Goal: Task Accomplishment & Management: Manage account settings

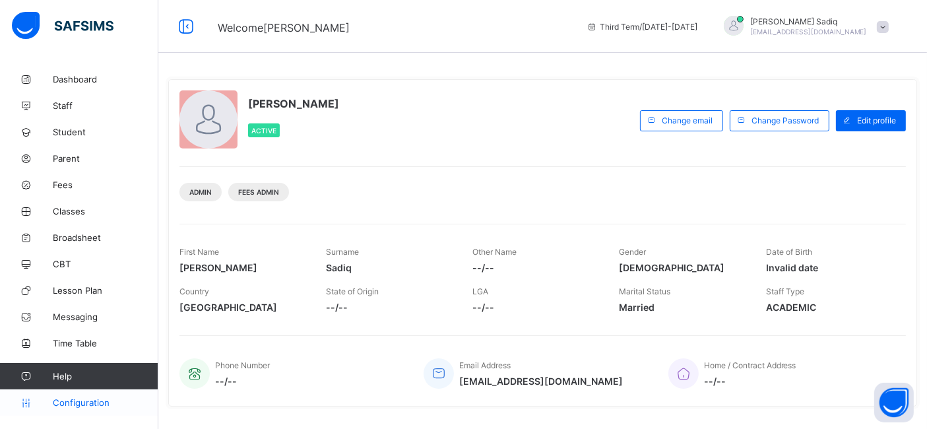
click at [102, 404] on span "Configuration" at bounding box center [105, 402] width 105 height 11
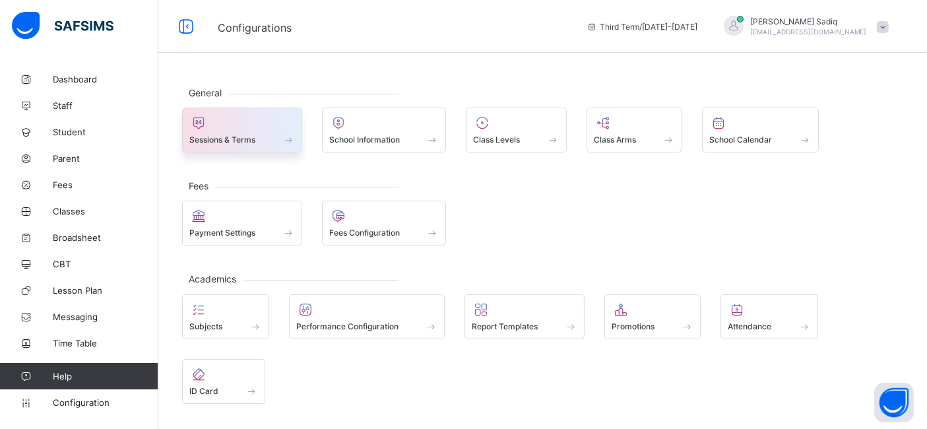
click at [228, 126] on div at bounding box center [242, 123] width 106 height 16
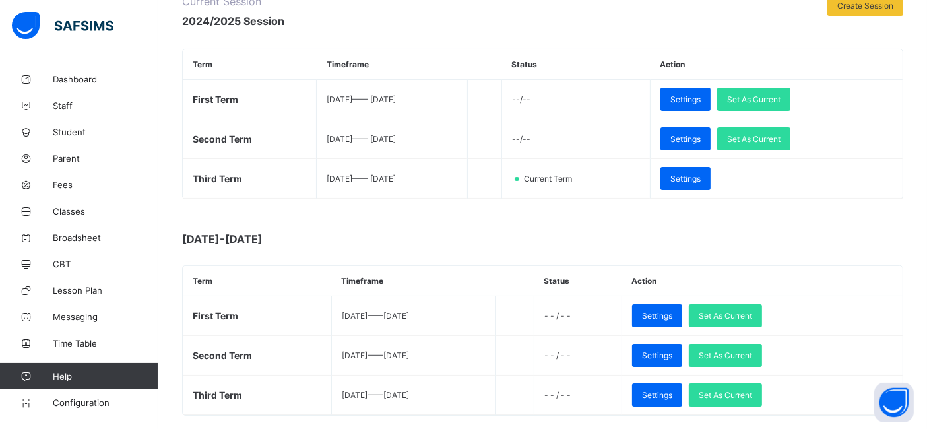
scroll to position [195, 0]
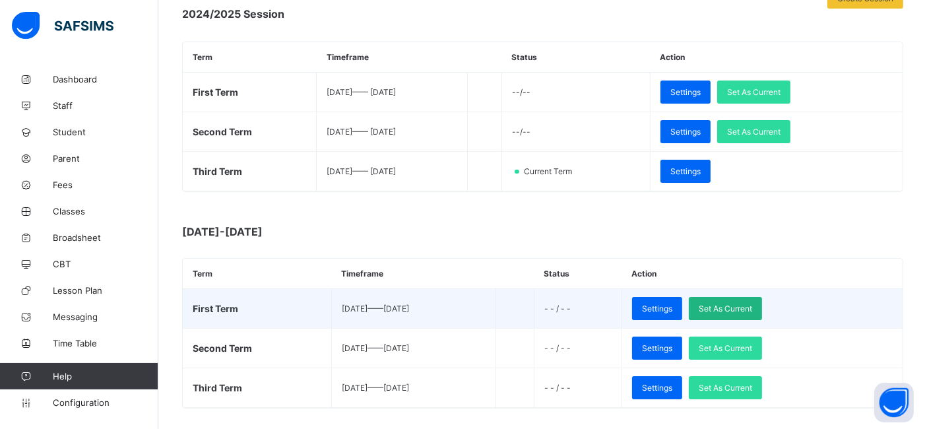
click at [752, 303] on span "Set As Current" at bounding box center [724, 308] width 53 height 10
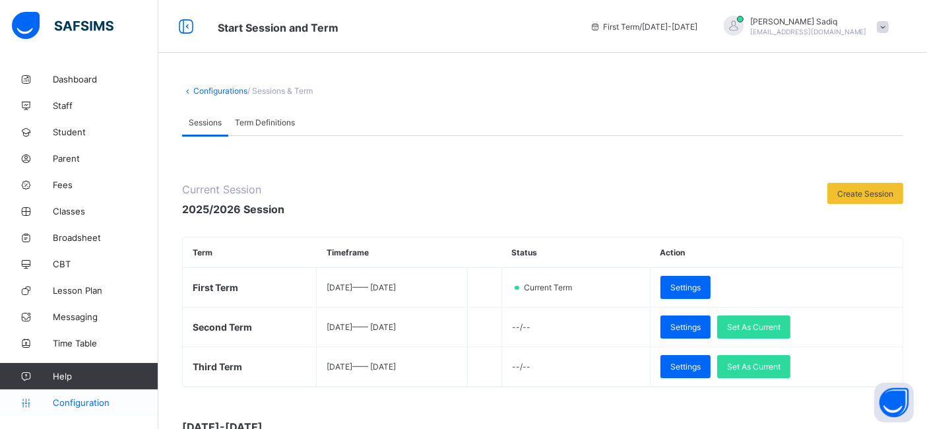
click at [82, 402] on span "Configuration" at bounding box center [105, 402] width 105 height 11
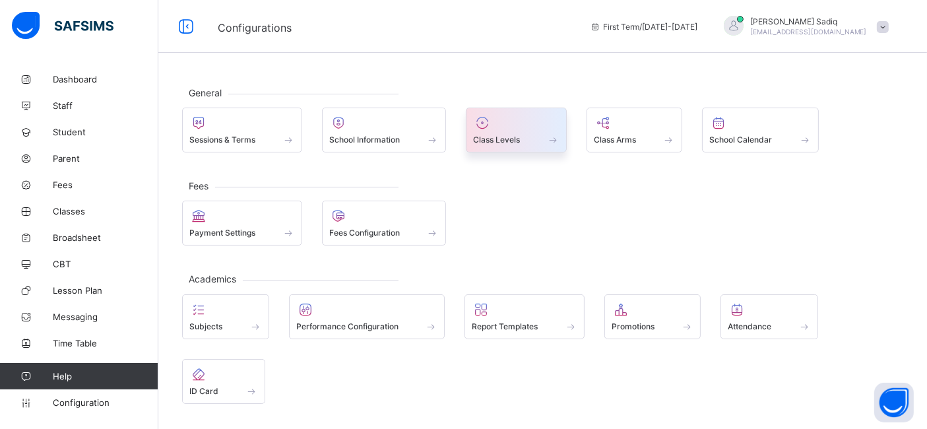
click at [470, 135] on div "Class Levels" at bounding box center [516, 129] width 101 height 45
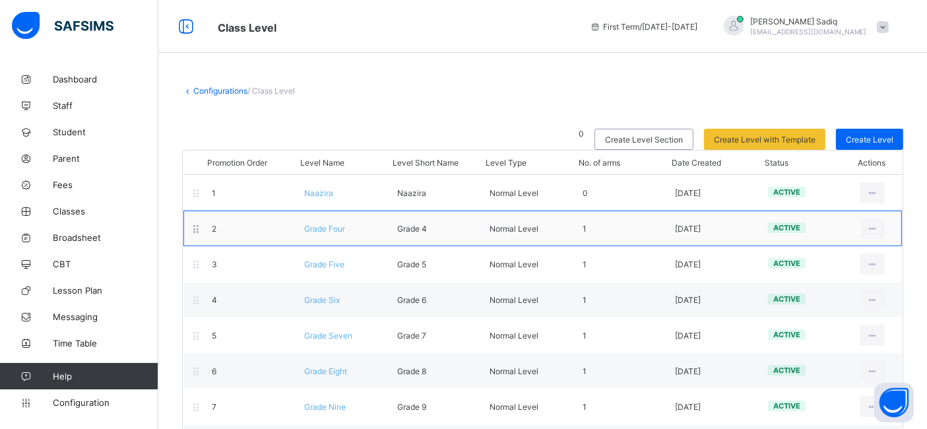
click at [326, 231] on span "Grade Four" at bounding box center [324, 229] width 41 height 10
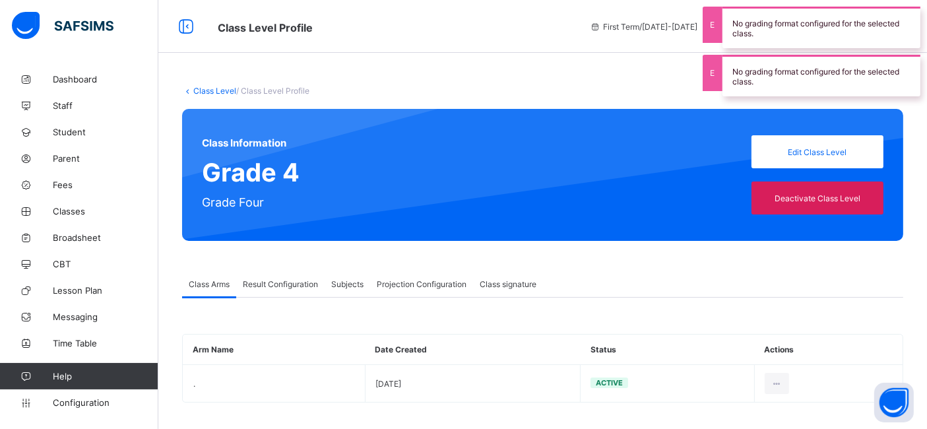
type input "**"
click at [417, 284] on span "Projection Configuration" at bounding box center [422, 284] width 90 height 10
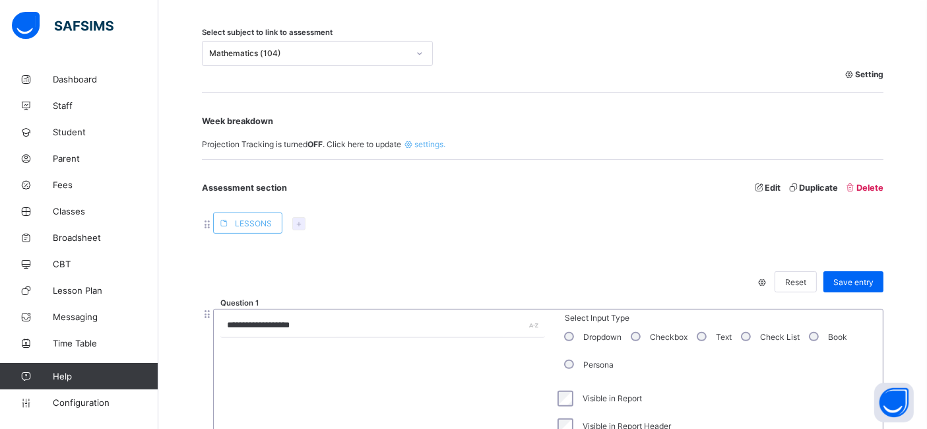
scroll to position [301, 0]
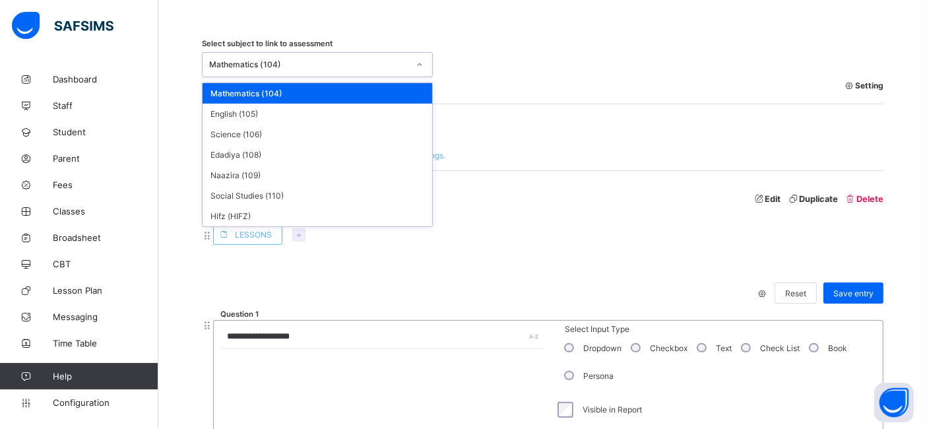
click at [313, 69] on div "Mathematics (104)" at bounding box center [304, 64] width 204 height 18
click at [256, 208] on div "Hifz (HIFZ)" at bounding box center [316, 216] width 229 height 20
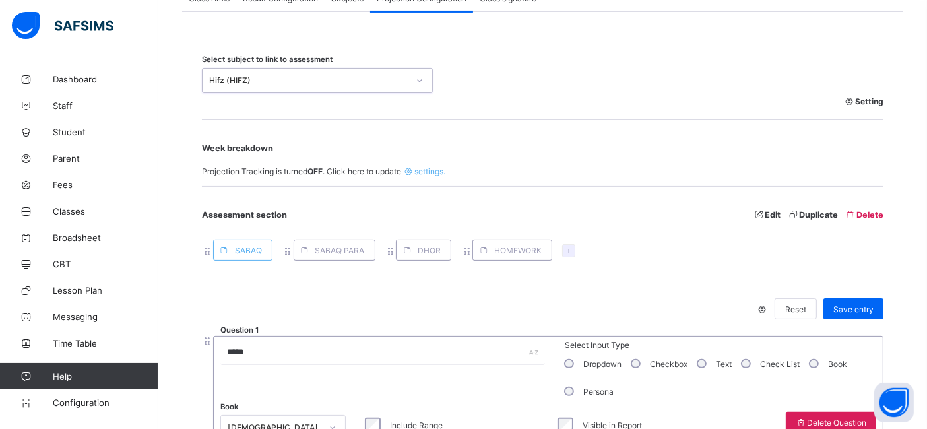
scroll to position [238, 0]
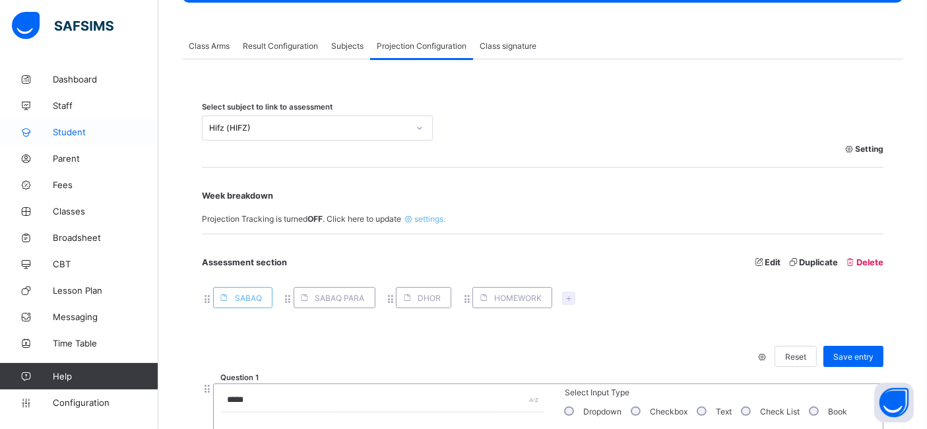
click at [67, 127] on span "Student" at bounding box center [106, 132] width 106 height 11
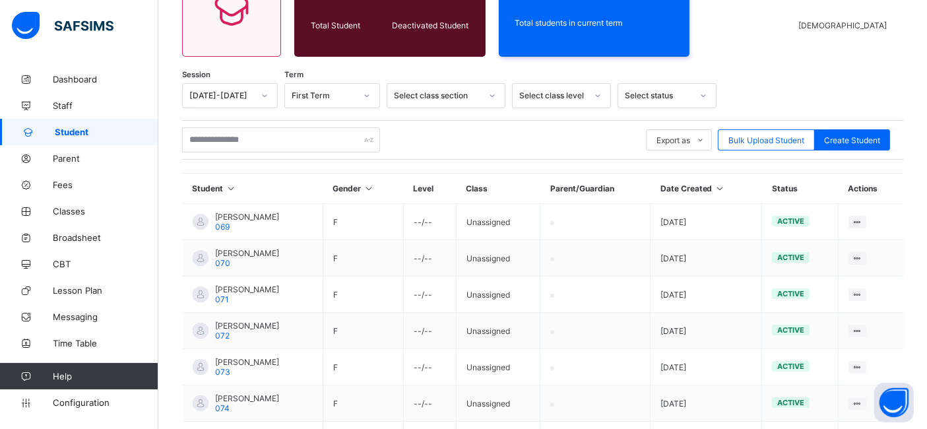
scroll to position [238, 0]
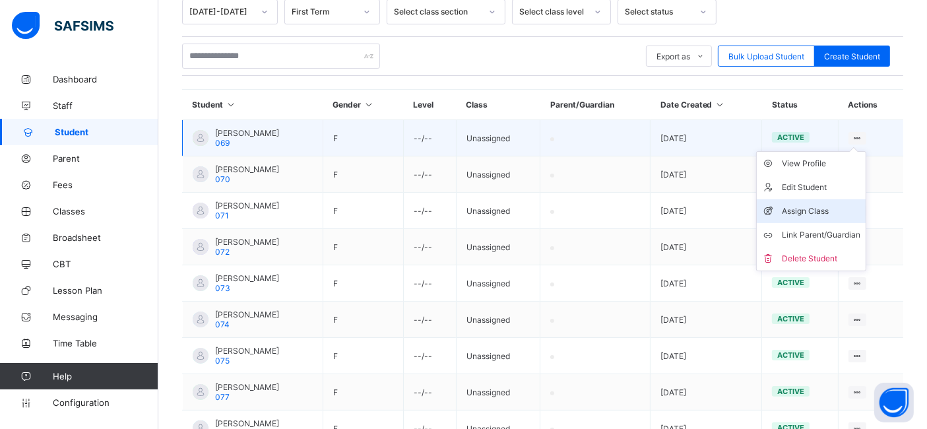
click at [820, 212] on div "Assign Class" at bounding box center [820, 210] width 78 height 13
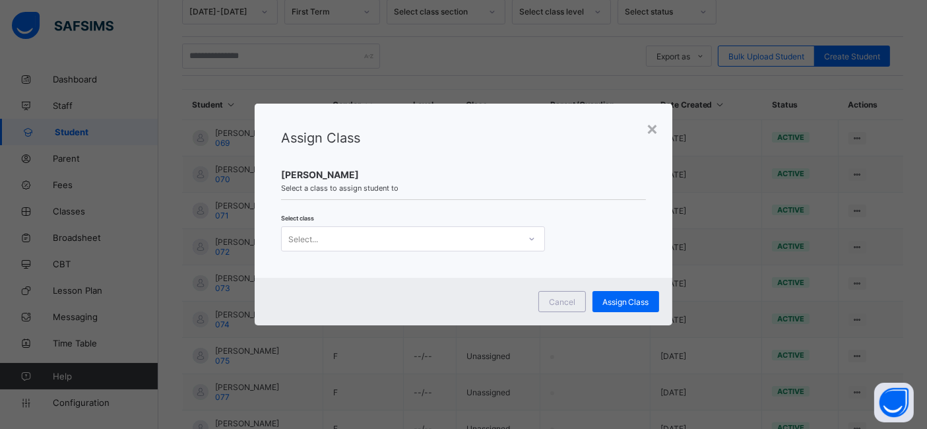
scroll to position [0, 0]
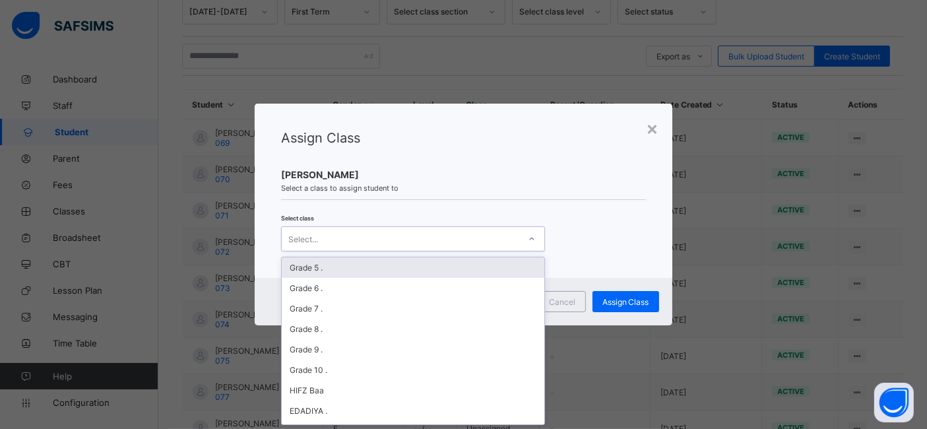
click at [504, 241] on div "Select..." at bounding box center [400, 238] width 237 height 18
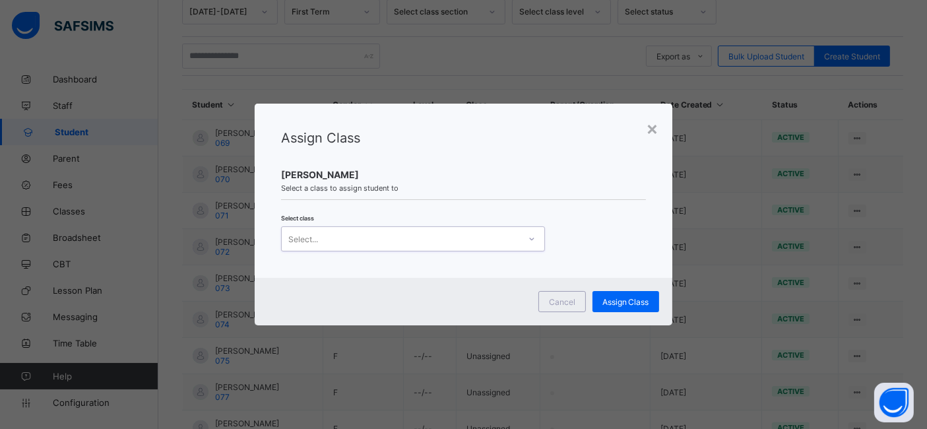
click at [504, 241] on div "Select..." at bounding box center [400, 238] width 237 height 18
click at [567, 303] on span "Cancel" at bounding box center [562, 302] width 26 height 10
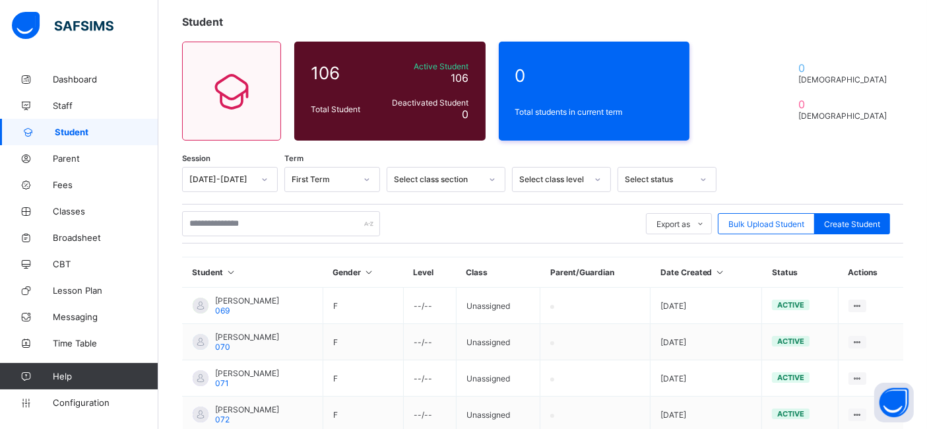
scroll to position [69, 0]
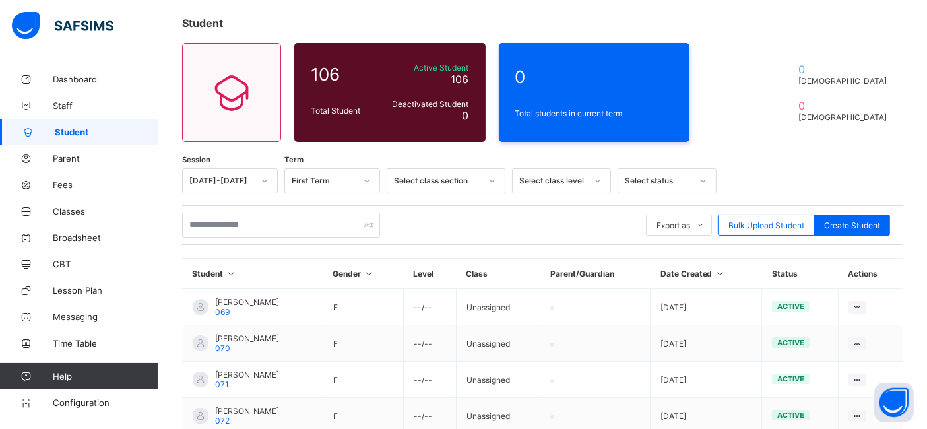
click at [653, 179] on div "Select status" at bounding box center [658, 181] width 67 height 10
click at [646, 226] on div "Inactive" at bounding box center [667, 230] width 98 height 20
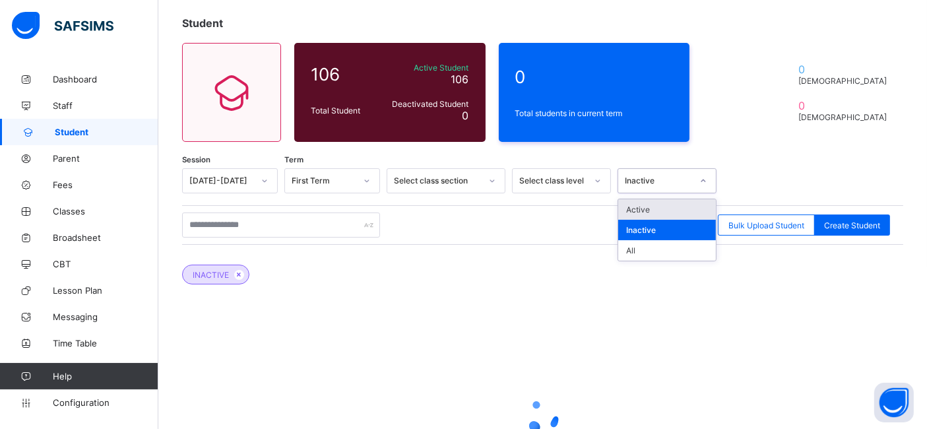
click at [658, 172] on div "Inactive" at bounding box center [654, 180] width 73 height 18
click at [646, 203] on div "Active" at bounding box center [667, 209] width 98 height 20
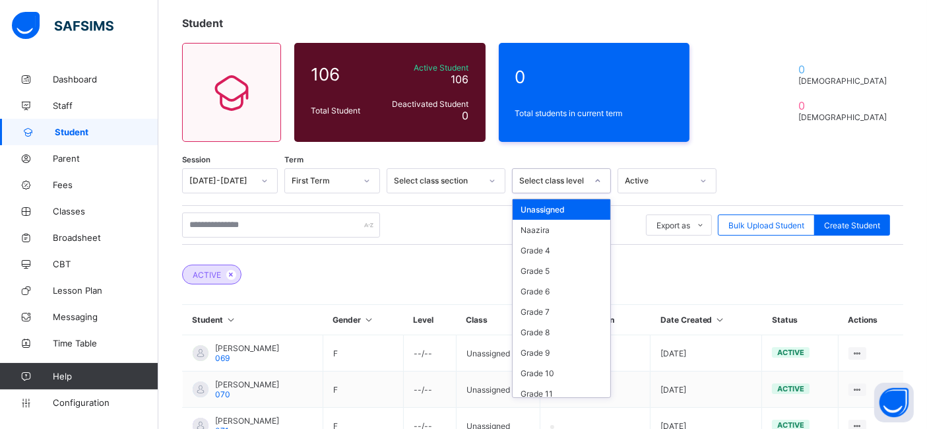
click at [530, 176] on div "Select class level" at bounding box center [552, 181] width 67 height 10
click at [539, 253] on div "Grade 4" at bounding box center [561, 250] width 98 height 20
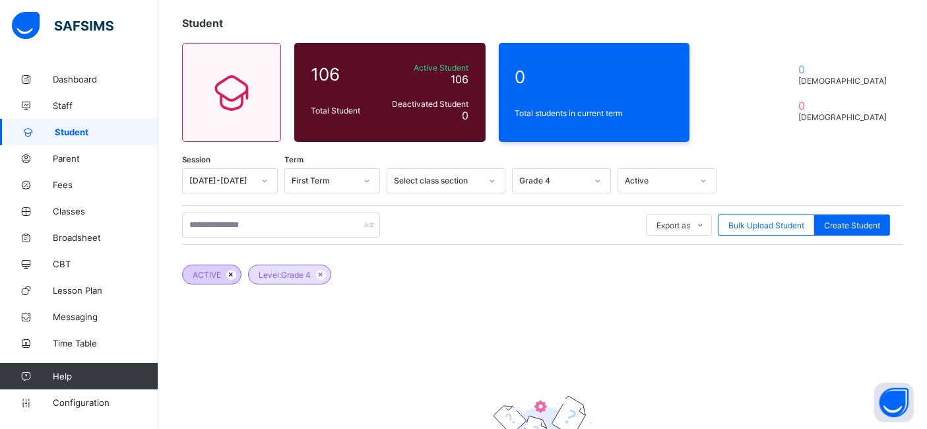
click at [229, 272] on icon at bounding box center [231, 274] width 11 height 8
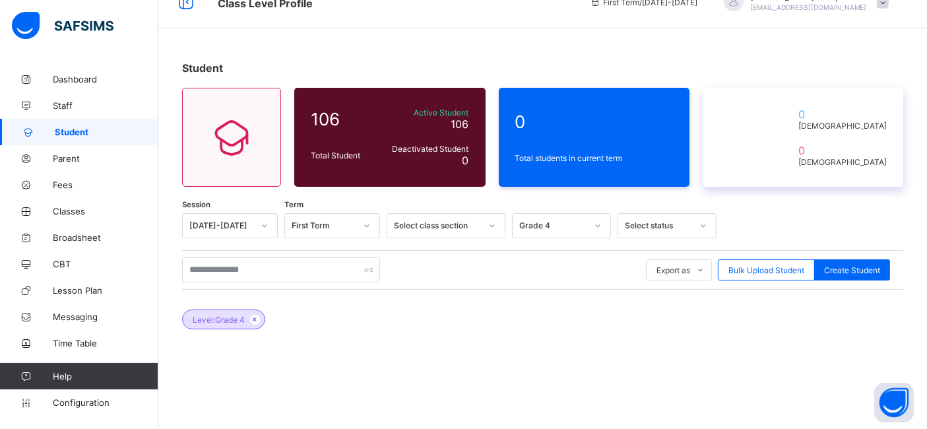
scroll to position [18, 0]
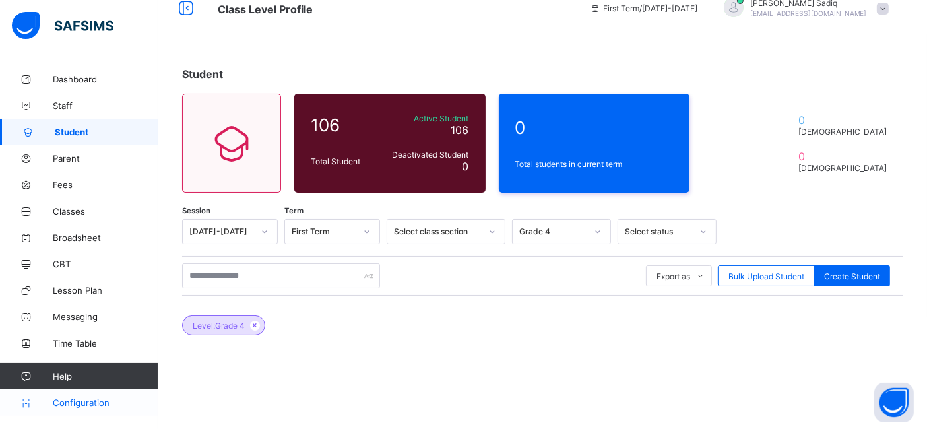
click at [83, 404] on span "Configuration" at bounding box center [105, 402] width 105 height 11
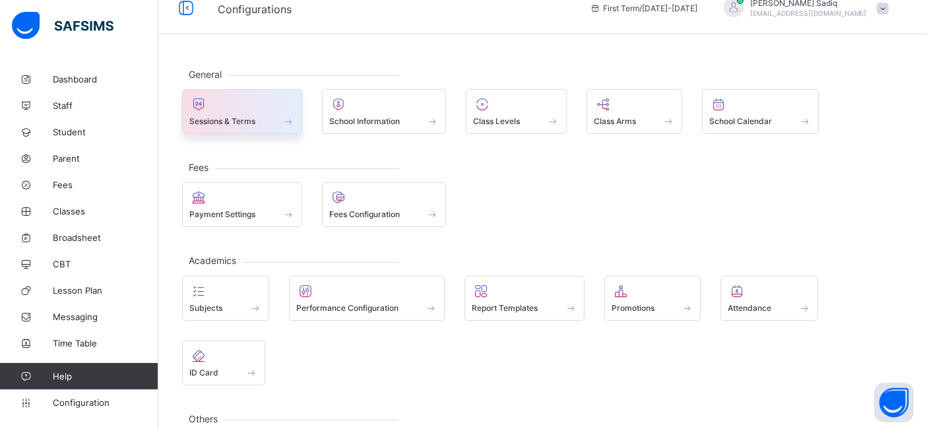
click at [203, 119] on span "Sessions & Terms" at bounding box center [222, 121] width 66 height 10
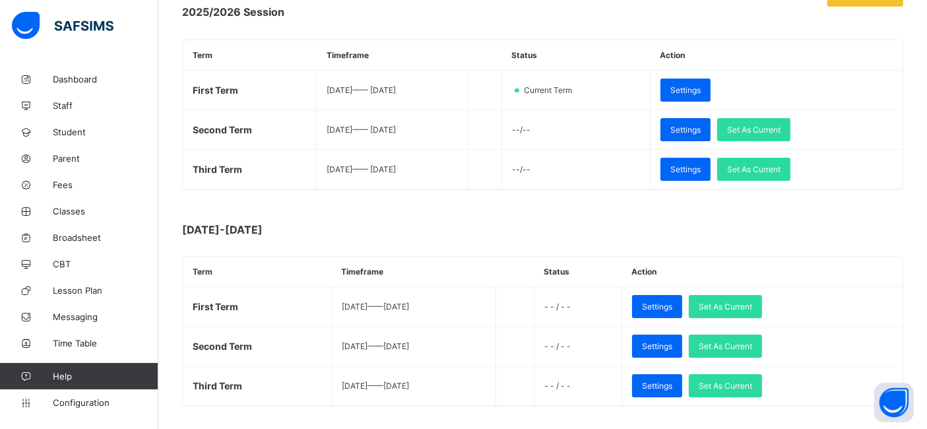
scroll to position [224, 0]
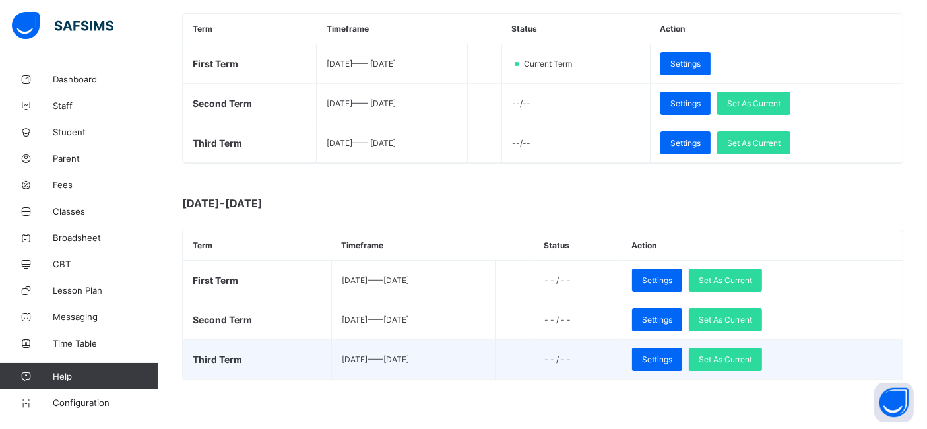
click at [760, 368] on td "Settings Set As Current" at bounding box center [761, 360] width 281 height 40
click at [762, 350] on div "Set As Current" at bounding box center [724, 359] width 73 height 23
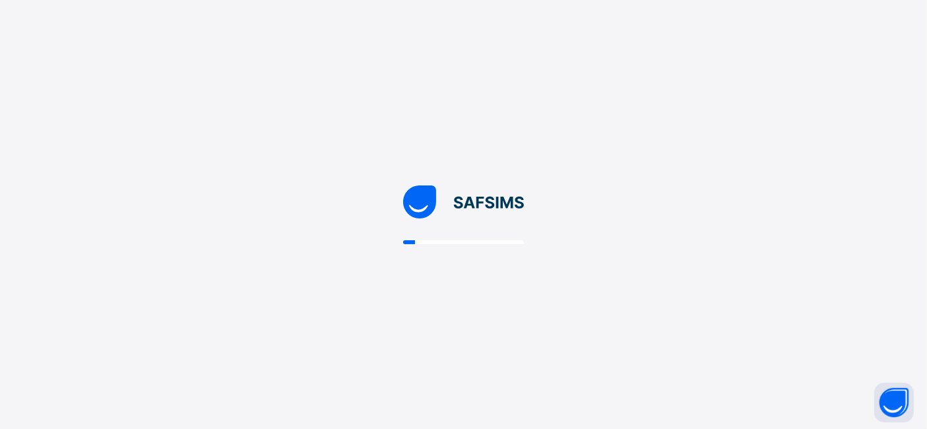
scroll to position [0, 0]
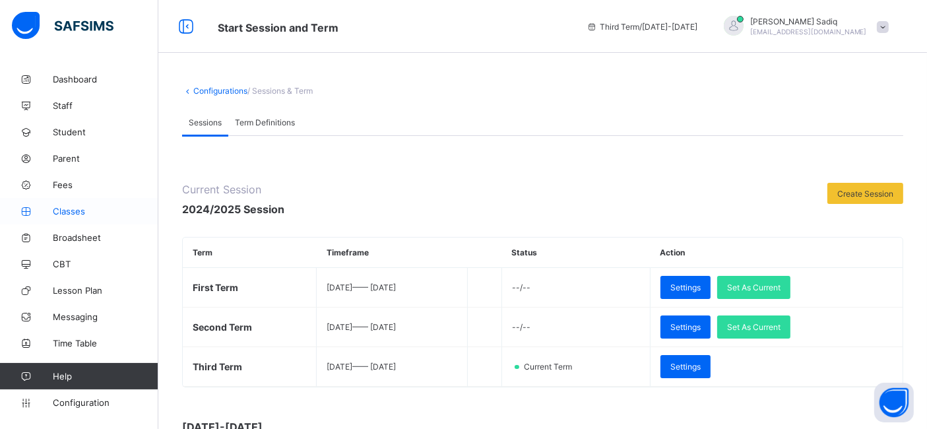
click at [53, 209] on span "Classes" at bounding box center [106, 211] width 106 height 11
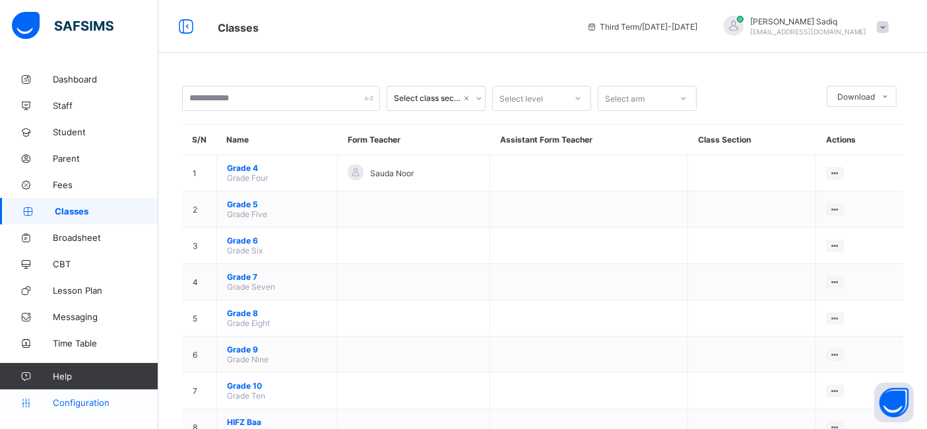
click at [62, 402] on span "Configuration" at bounding box center [105, 402] width 105 height 11
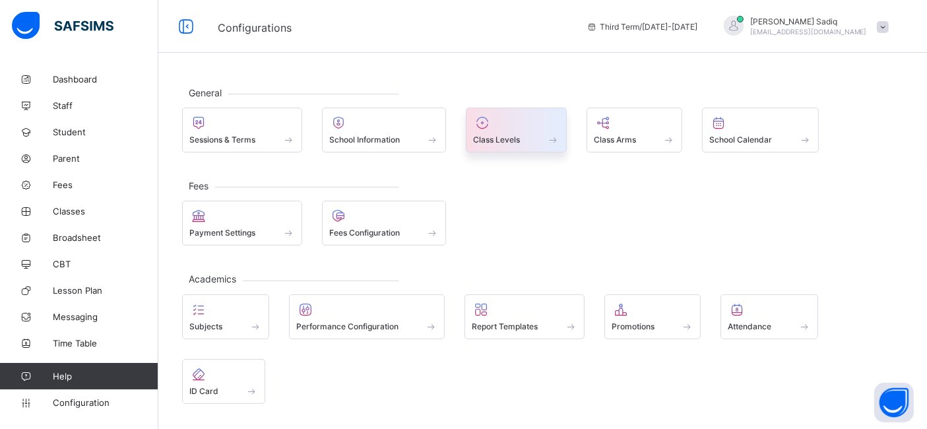
click at [468, 142] on div "Class Levels" at bounding box center [516, 129] width 101 height 45
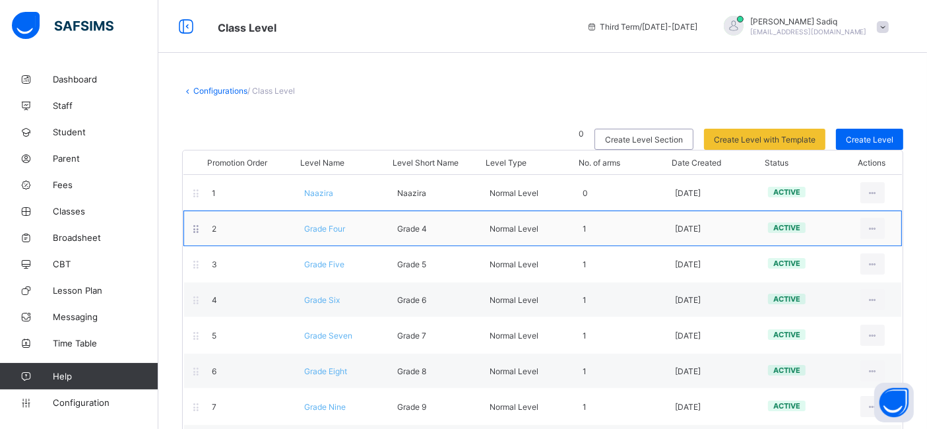
click at [324, 229] on span "Grade Four" at bounding box center [324, 229] width 41 height 10
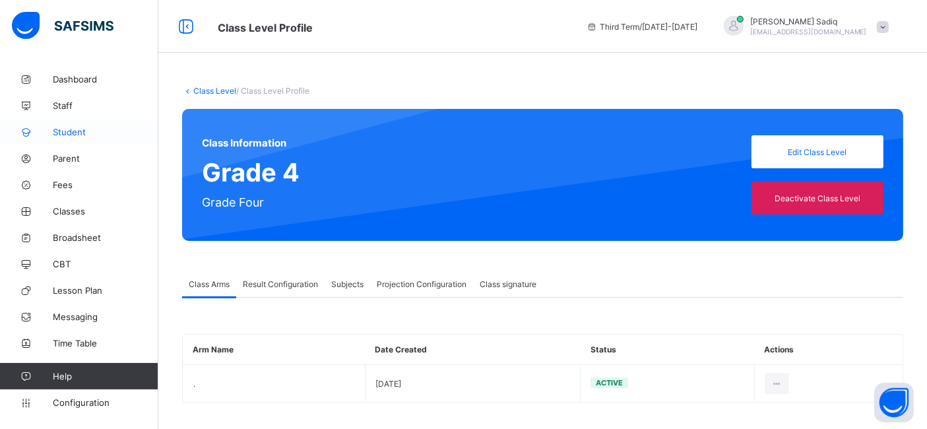
click at [61, 134] on span "Student" at bounding box center [106, 132] width 106 height 11
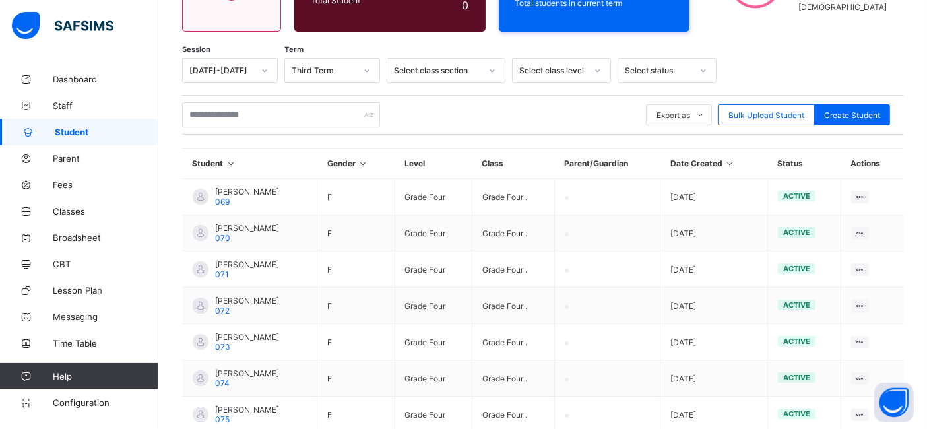
scroll to position [168, 0]
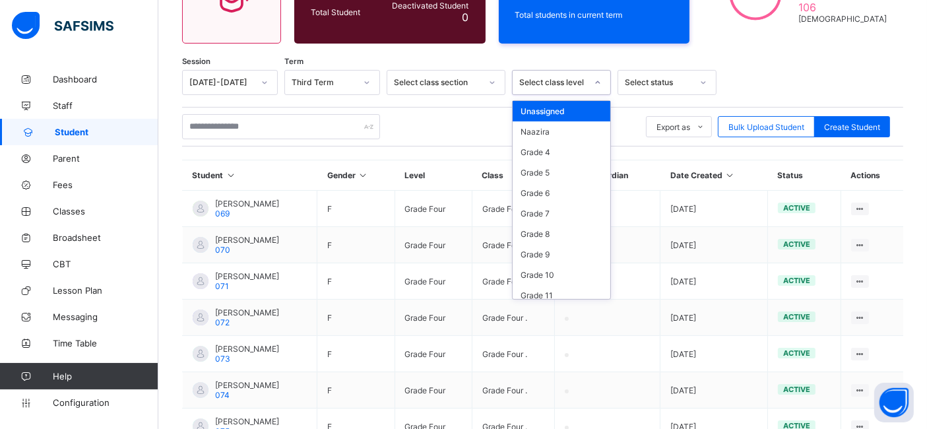
click at [547, 74] on div "Select class level" at bounding box center [548, 82] width 73 height 18
click at [545, 148] on div "Grade 4" at bounding box center [561, 152] width 98 height 20
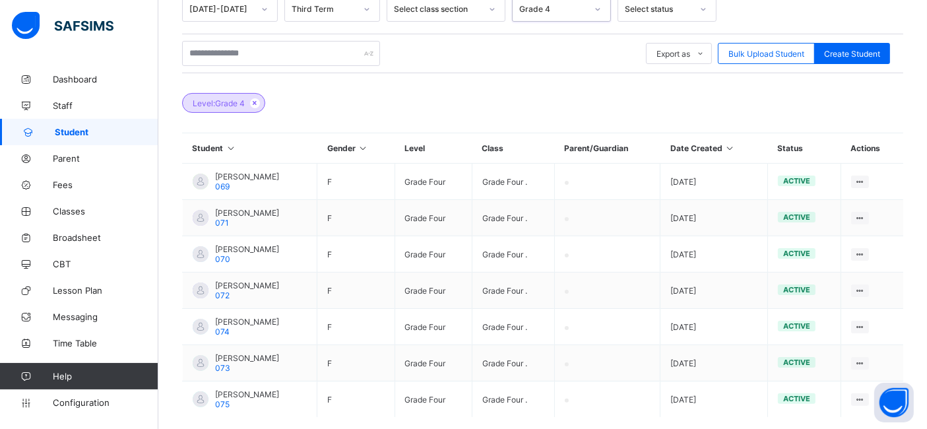
scroll to position [304, 0]
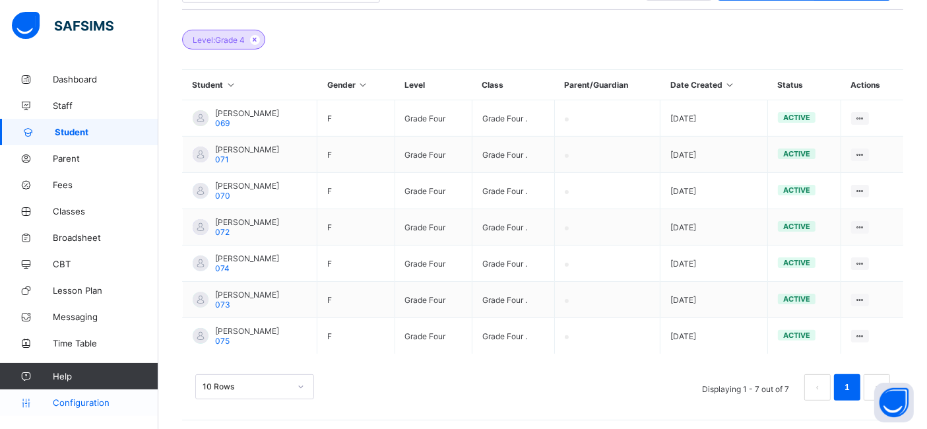
click at [73, 412] on link "Configuration" at bounding box center [79, 402] width 158 height 26
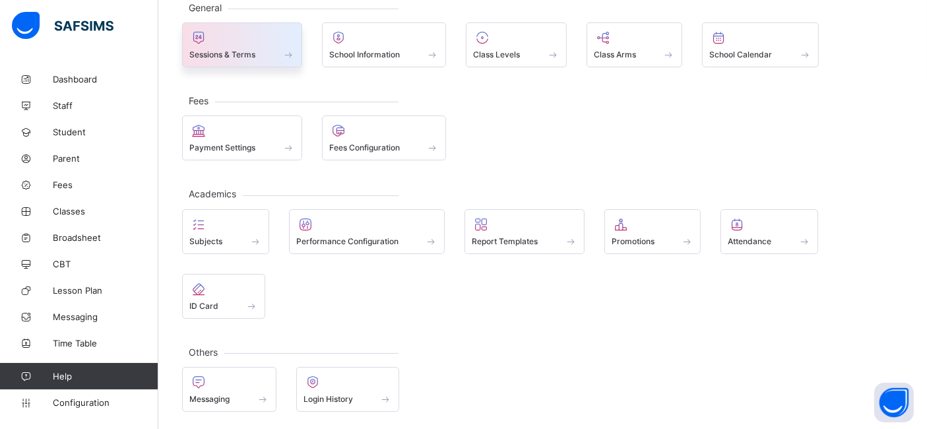
click at [225, 38] on div at bounding box center [242, 38] width 106 height 16
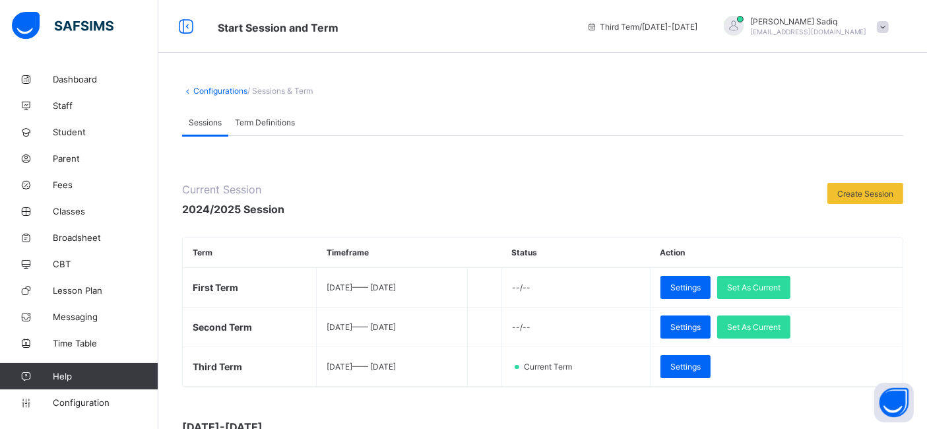
scroll to position [136, 0]
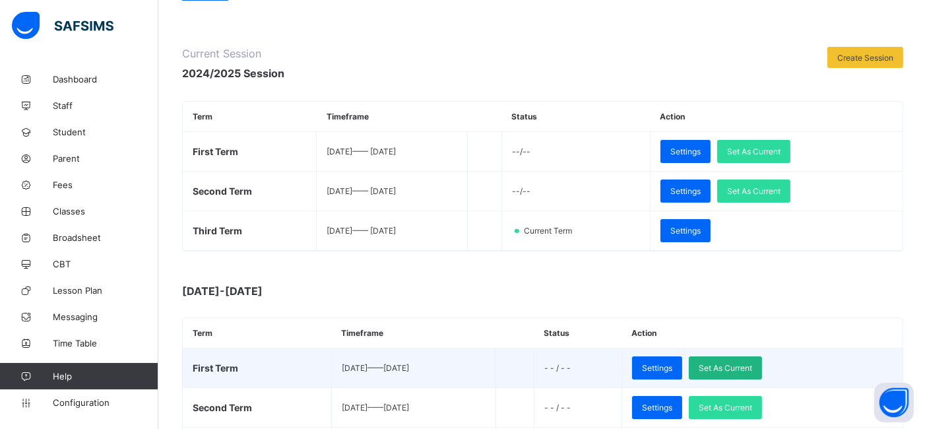
click at [756, 356] on div "Set As Current" at bounding box center [724, 367] width 73 height 23
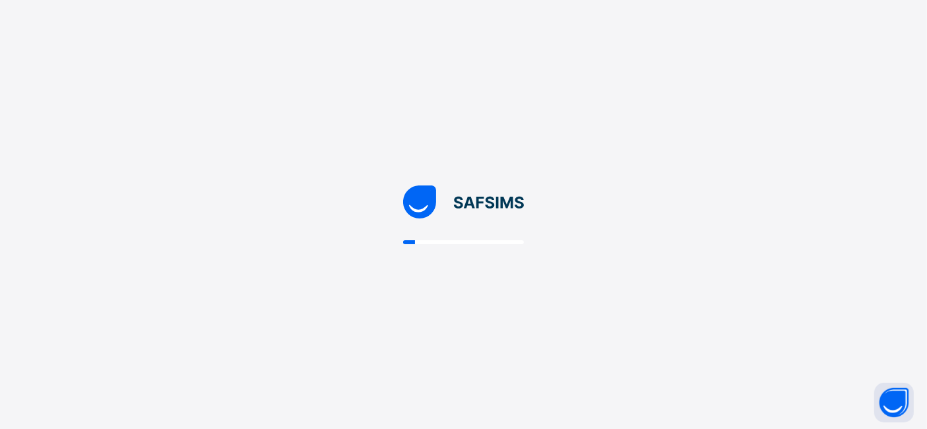
scroll to position [0, 0]
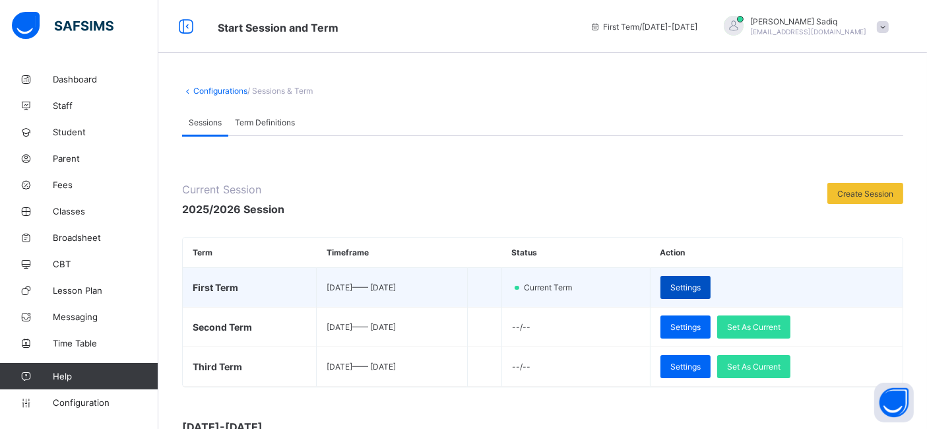
click at [707, 280] on div "Settings" at bounding box center [685, 287] width 50 height 23
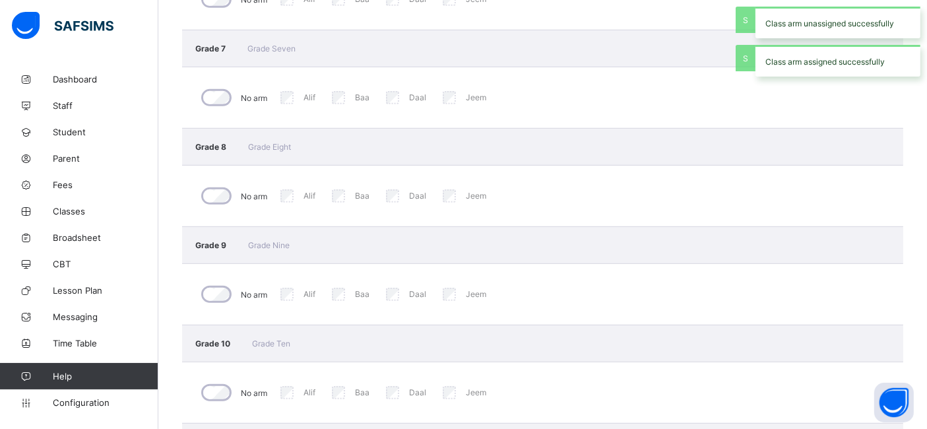
scroll to position [700, 0]
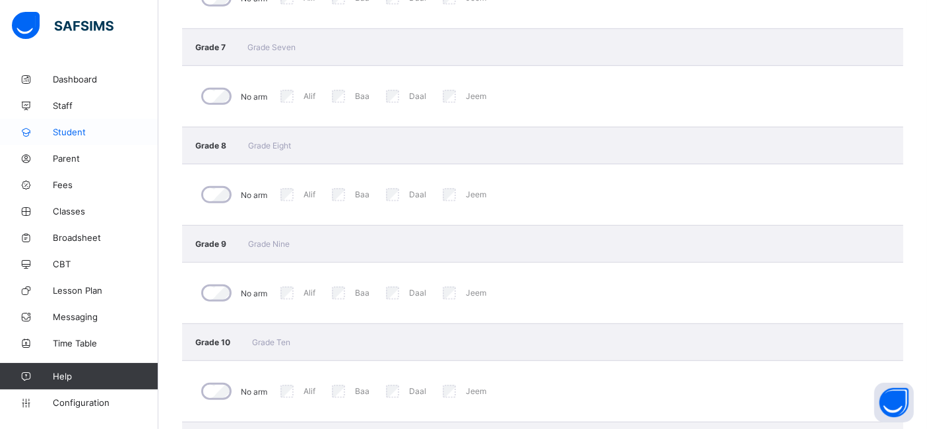
click at [67, 140] on link "Student" at bounding box center [79, 132] width 158 height 26
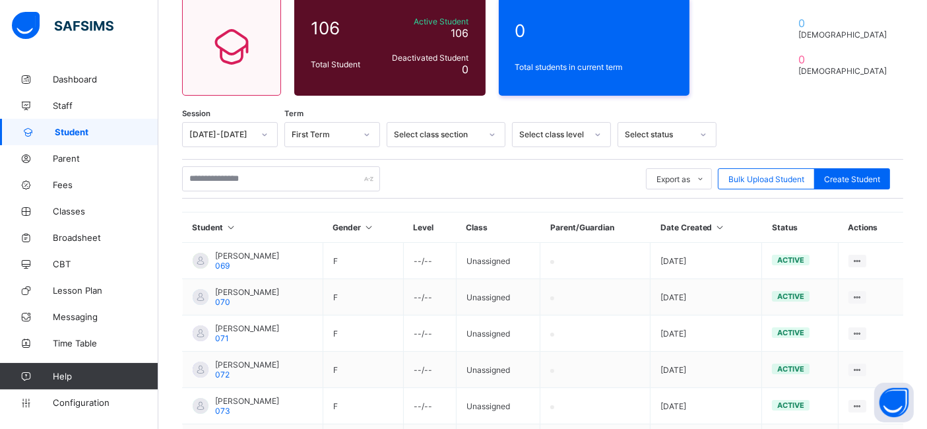
scroll to position [115, 0]
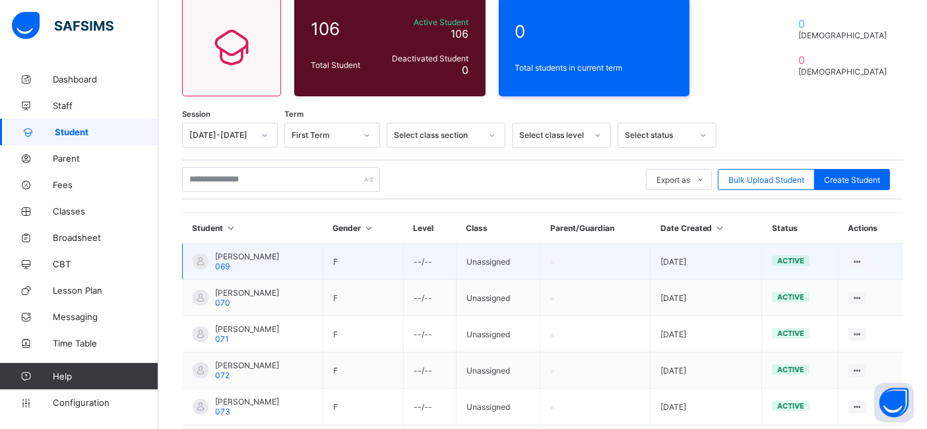
click at [495, 256] on td "Unassigned" at bounding box center [498, 261] width 84 height 36
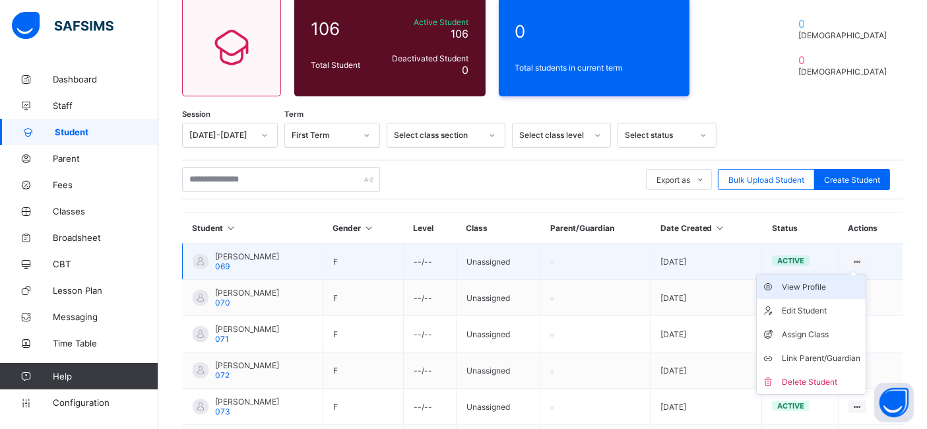
click at [814, 280] on div "View Profile" at bounding box center [820, 286] width 78 height 13
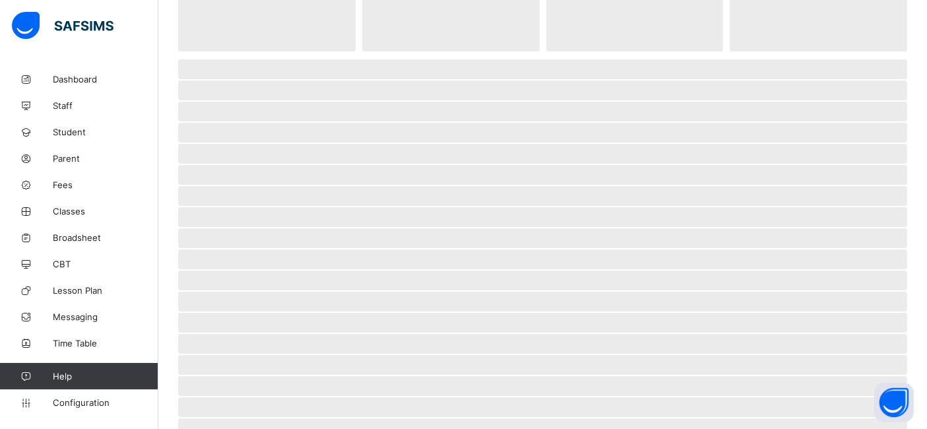
select select "****"
select select "*"
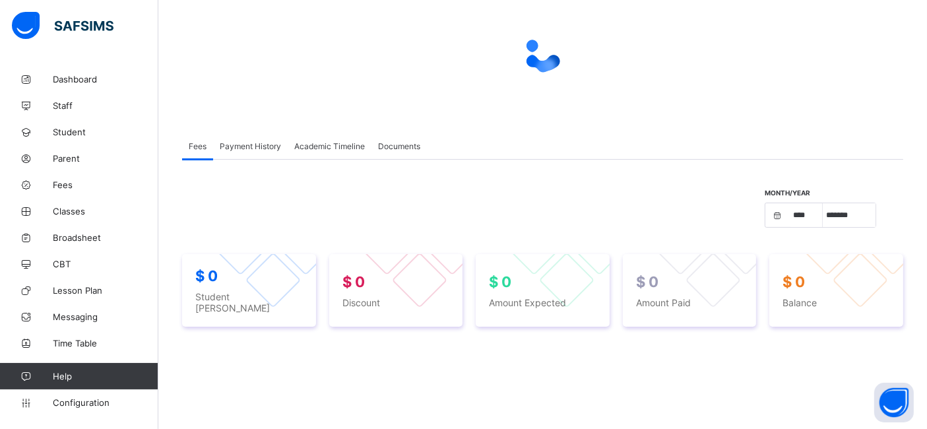
click at [759, 216] on div "Month/Year **** **** **** **** **** **** **** **** **** **** **** **** **** ***…" at bounding box center [542, 214] width 721 height 51
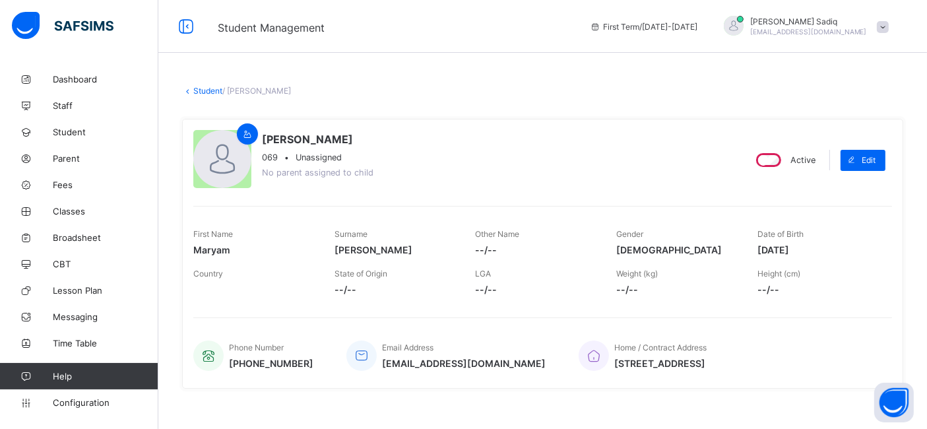
click at [198, 86] on link "Student" at bounding box center [207, 91] width 29 height 10
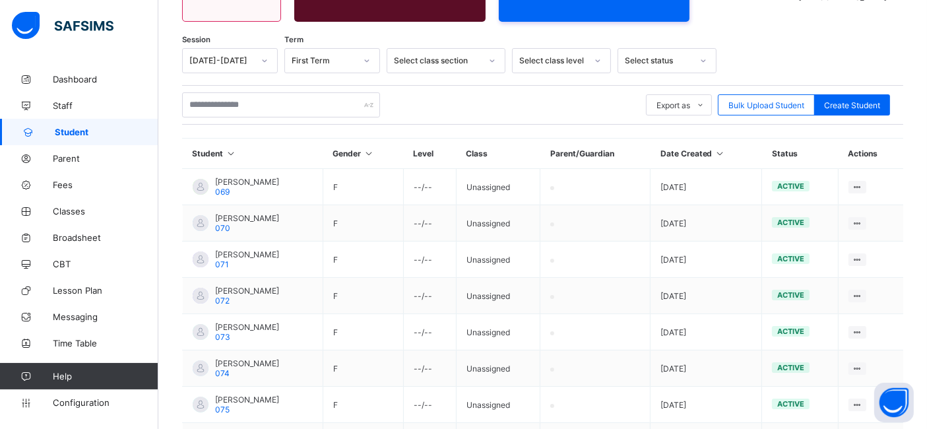
scroll to position [78, 0]
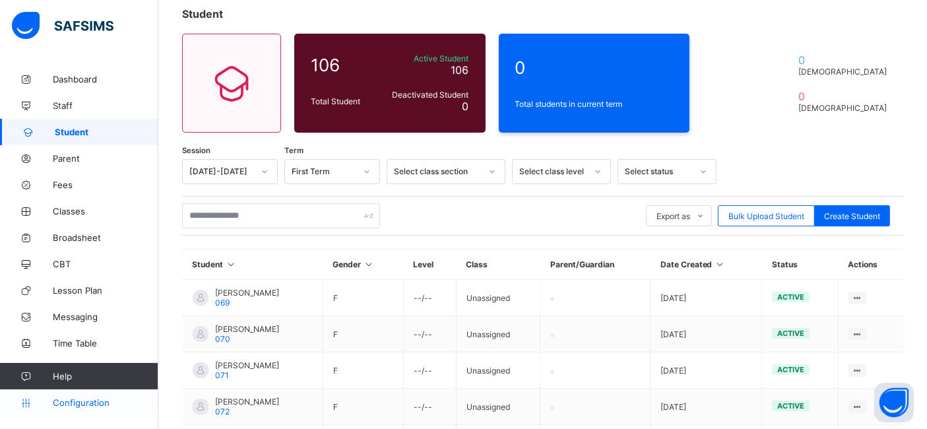
click at [89, 400] on span "Configuration" at bounding box center [105, 402] width 105 height 11
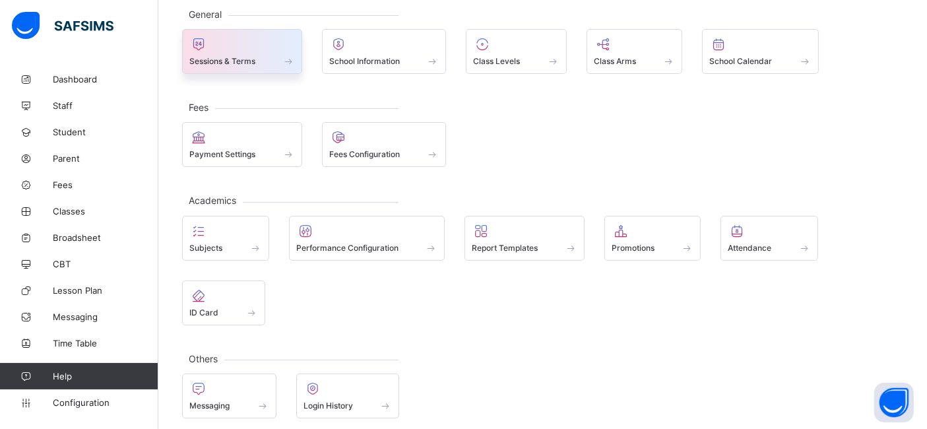
click at [226, 57] on span "Sessions & Terms" at bounding box center [222, 61] width 66 height 10
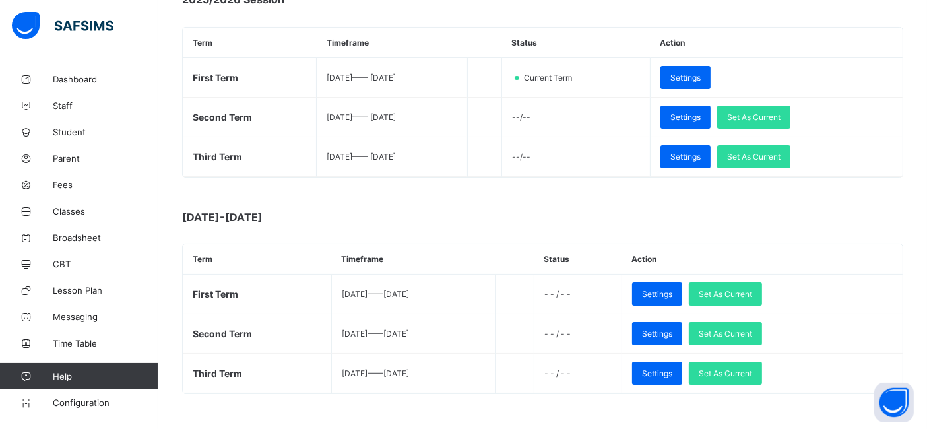
scroll to position [224, 0]
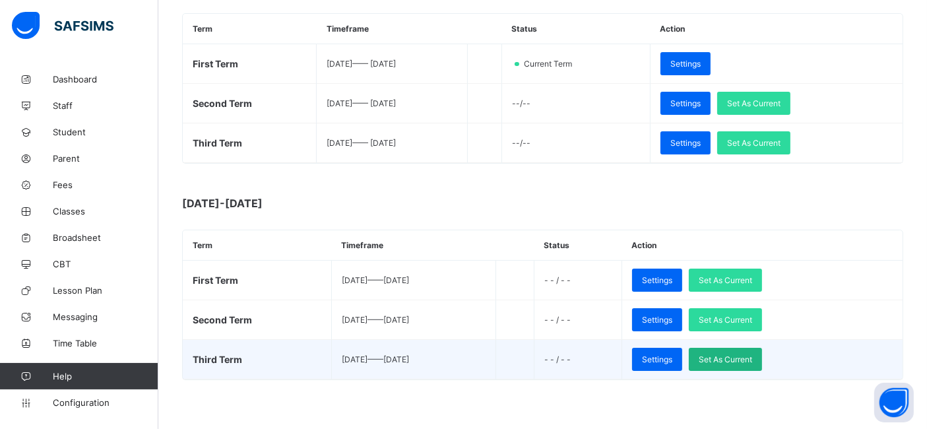
click at [752, 357] on span "Set As Current" at bounding box center [724, 359] width 53 height 10
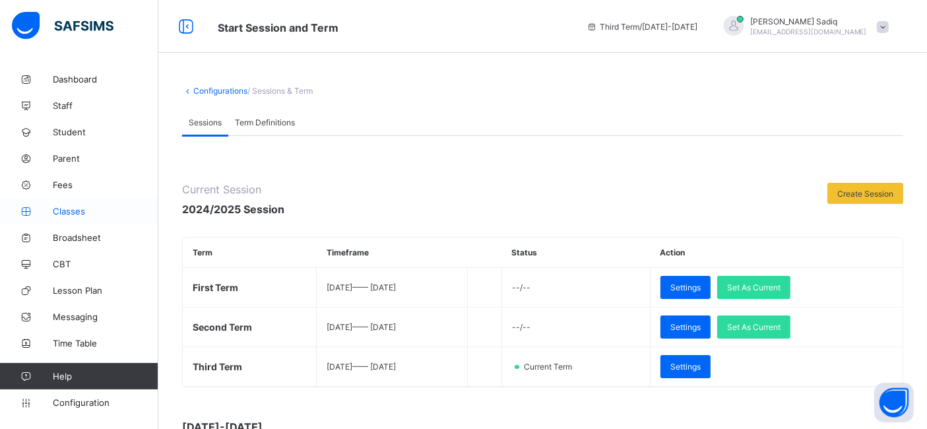
click at [62, 206] on span "Classes" at bounding box center [106, 211] width 106 height 11
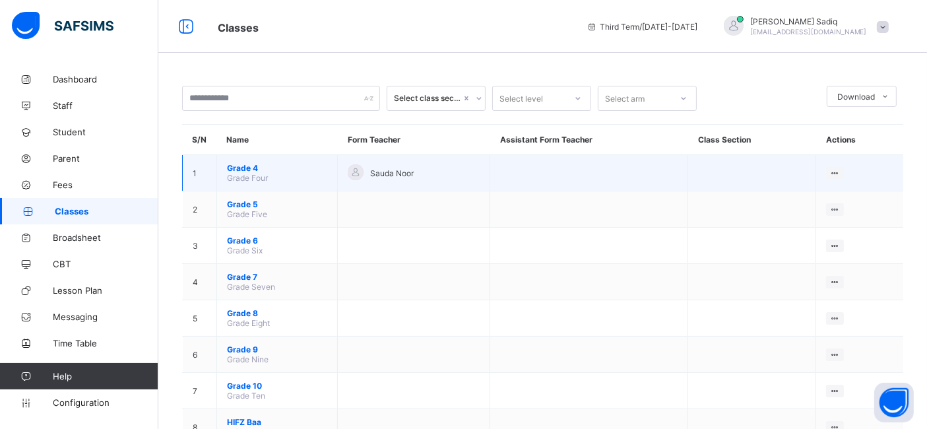
click at [237, 166] on span "Grade 4" at bounding box center [277, 168] width 100 height 10
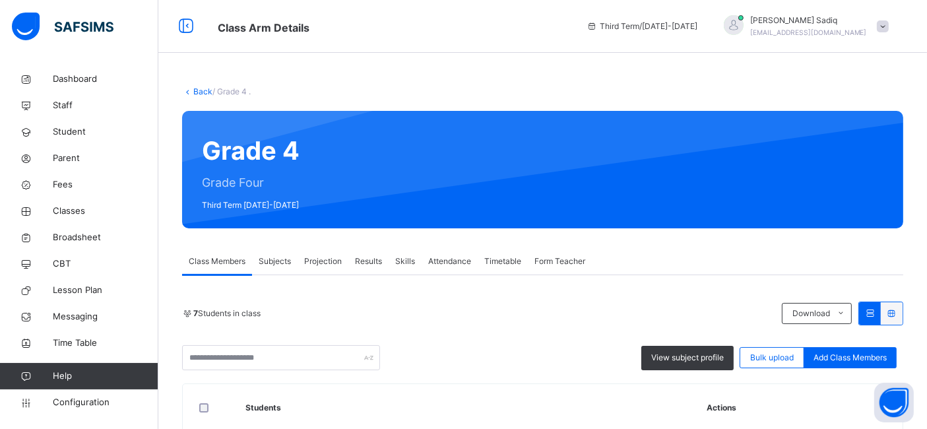
click at [275, 259] on span "Subjects" at bounding box center [275, 261] width 32 height 12
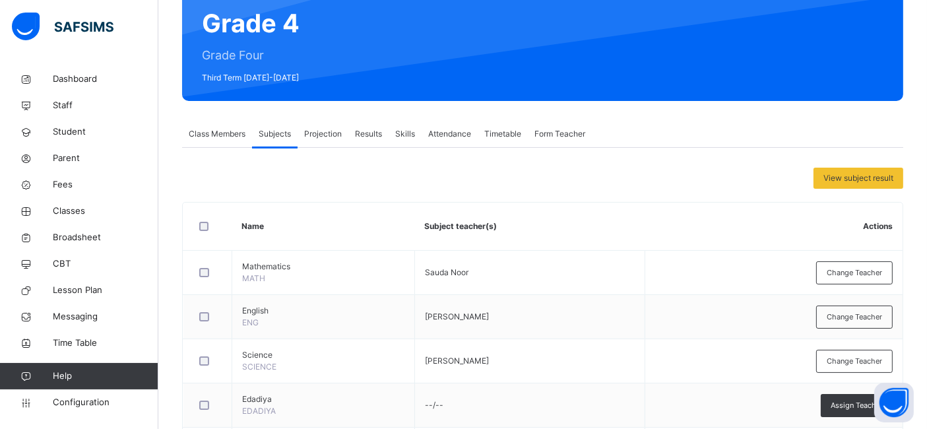
scroll to position [86, 0]
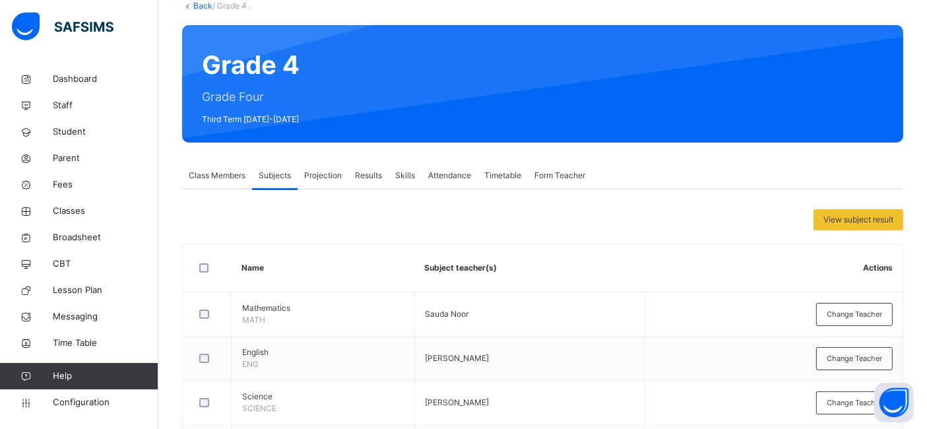
click at [315, 173] on span "Projection" at bounding box center [323, 175] width 38 height 12
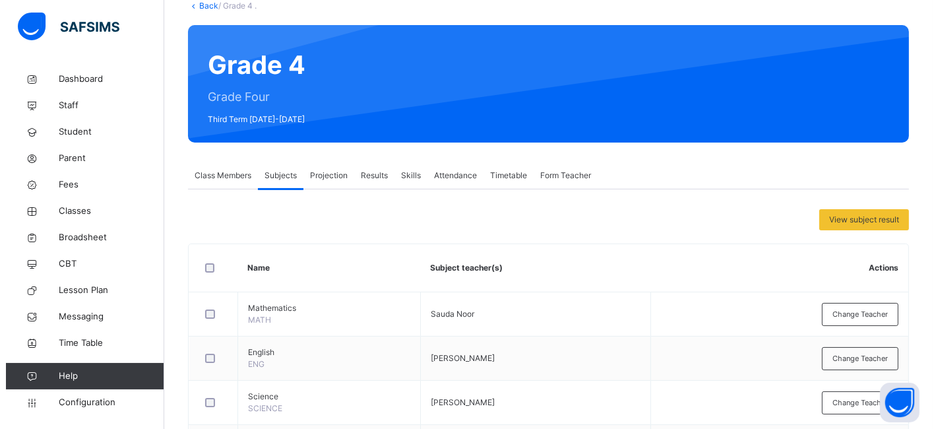
scroll to position [0, 0]
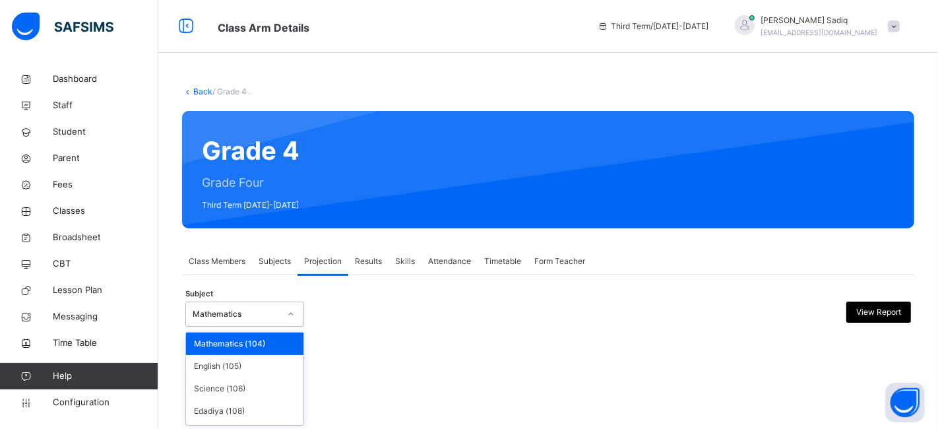
click at [277, 310] on div "Mathematics" at bounding box center [236, 314] width 87 height 12
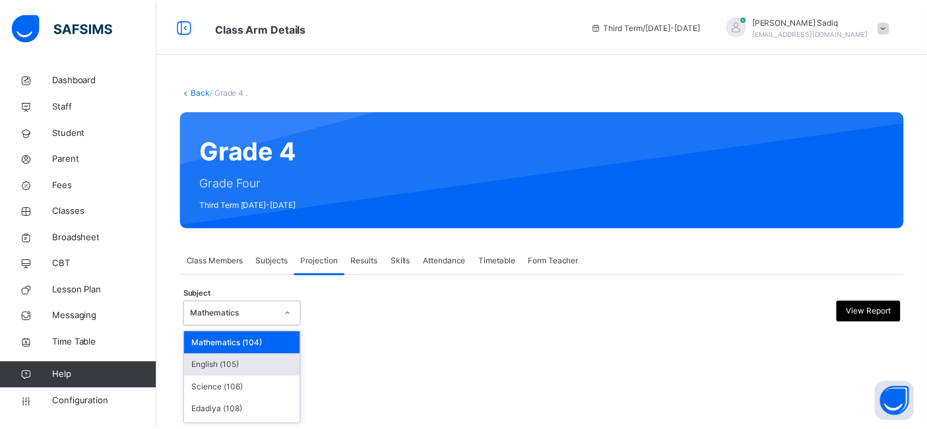
scroll to position [64, 0]
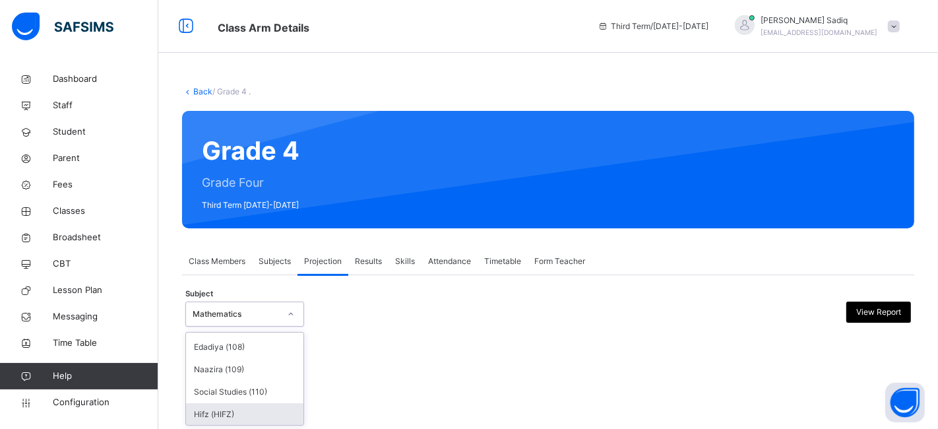
click at [268, 408] on div "Hifz (HIFZ)" at bounding box center [244, 414] width 117 height 22
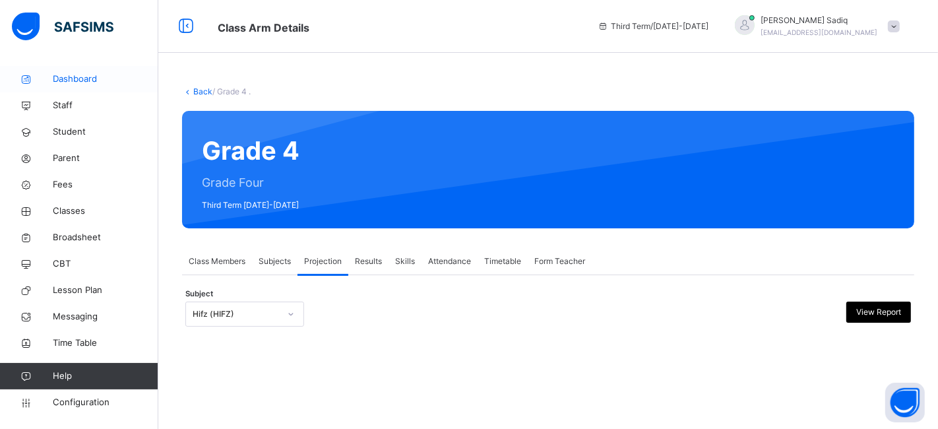
click at [71, 77] on span "Dashboard" at bounding box center [106, 79] width 106 height 13
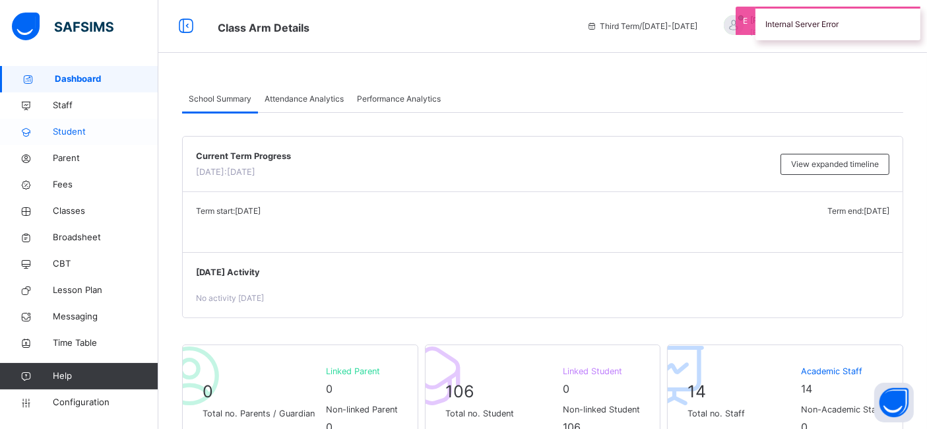
click at [71, 143] on link "Student" at bounding box center [79, 132] width 158 height 26
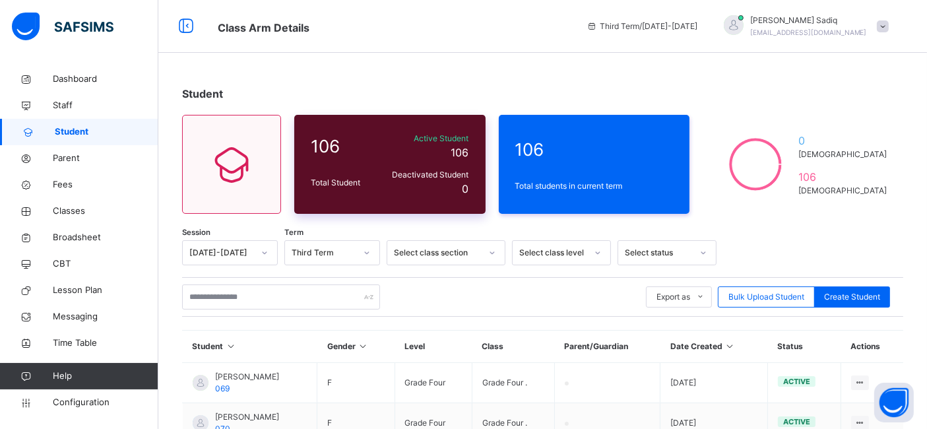
click at [327, 169] on div "106 Total Student Active Student 106 Deactivated Student 0" at bounding box center [389, 164] width 191 height 99
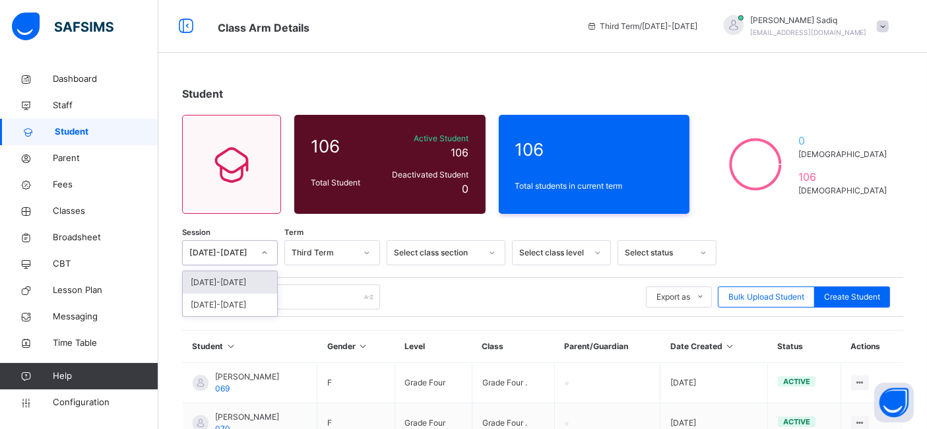
click at [230, 251] on div "[DATE]-[DATE]" at bounding box center [221, 253] width 64 height 12
click at [218, 278] on div "[DATE]-[DATE]" at bounding box center [230, 282] width 94 height 22
click at [440, 291] on div "Export as Pdf Report Excel Report Excel Report (LMS) Bulk Upload Student Create…" at bounding box center [542, 296] width 721 height 25
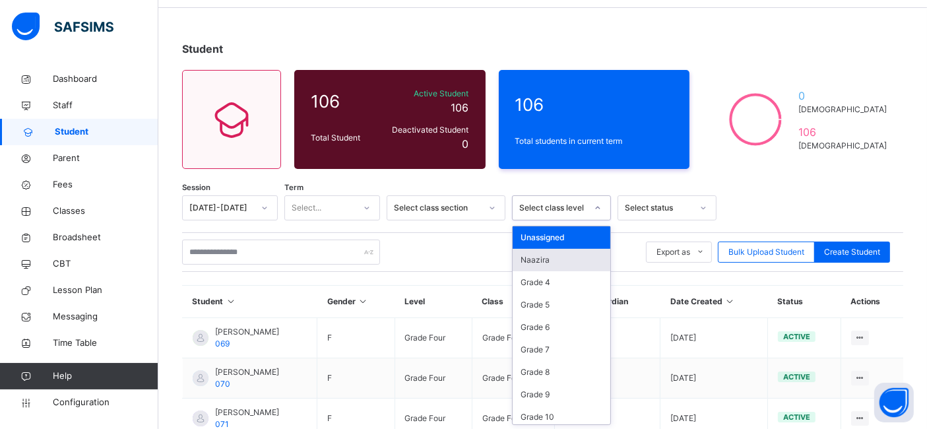
scroll to position [46, 0]
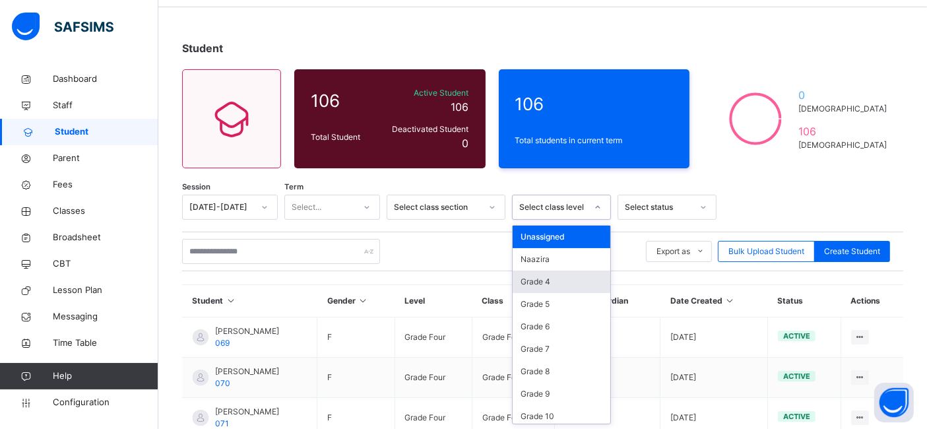
drag, startPoint x: 541, startPoint y: 257, endPoint x: 540, endPoint y: 282, distance: 25.1
click at [540, 220] on div "option Grade 4 focused, 3 of 12. 12 results available. Use Up and Down to choos…" at bounding box center [561, 207] width 99 height 25
click at [540, 282] on div "Grade 4" at bounding box center [561, 281] width 98 height 22
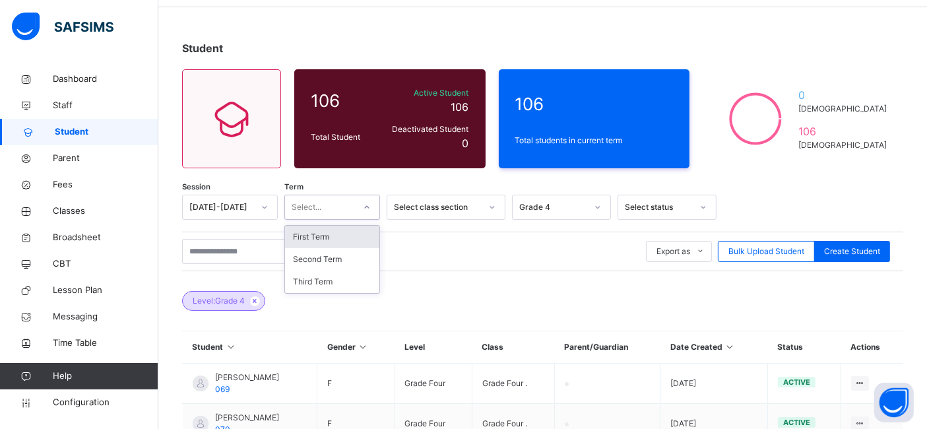
click at [337, 210] on div "Select..." at bounding box center [319, 207] width 69 height 20
click at [331, 231] on div "First Term" at bounding box center [332, 237] width 94 height 22
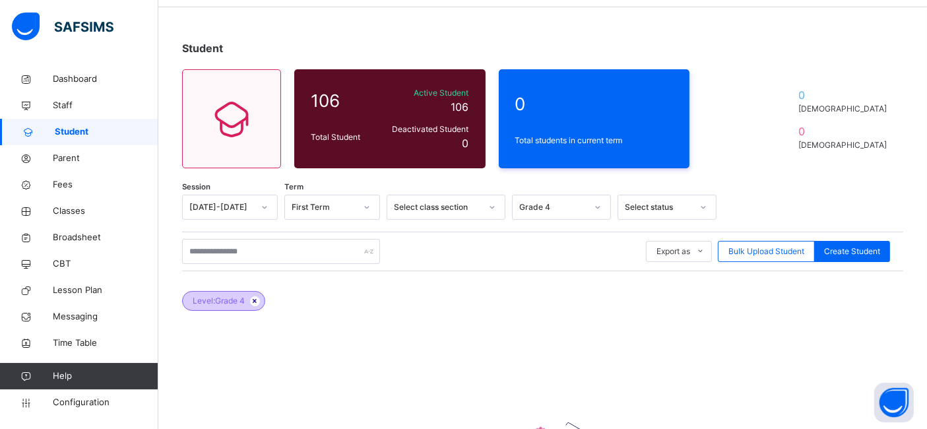
click at [256, 303] on icon at bounding box center [254, 301] width 11 height 8
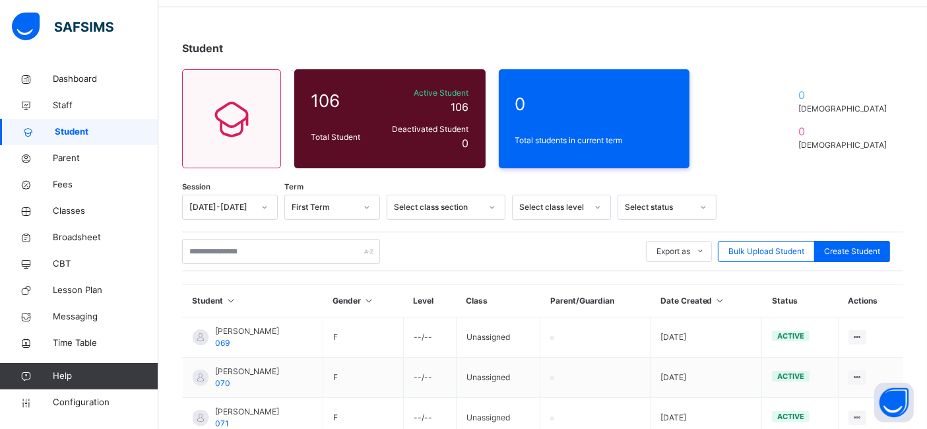
click at [454, 251] on div "Export as Pdf Report Excel Report Excel Report (LMS) Bulk Upload Student Create…" at bounding box center [542, 251] width 721 height 25
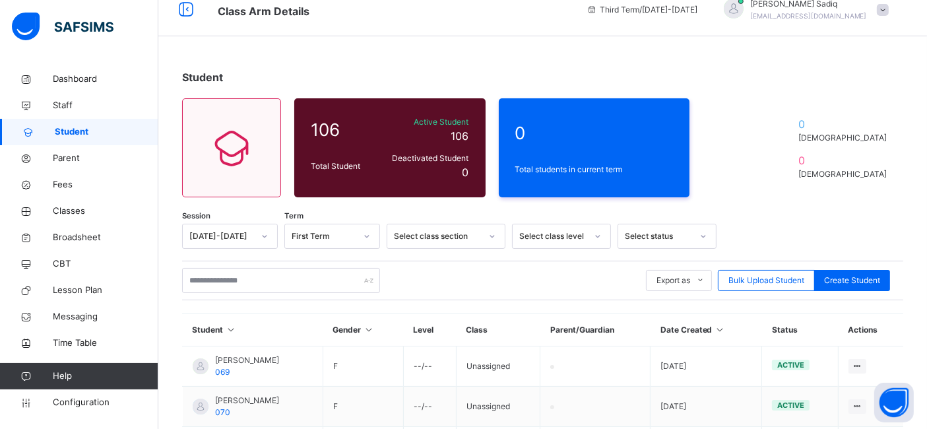
scroll to position [0, 0]
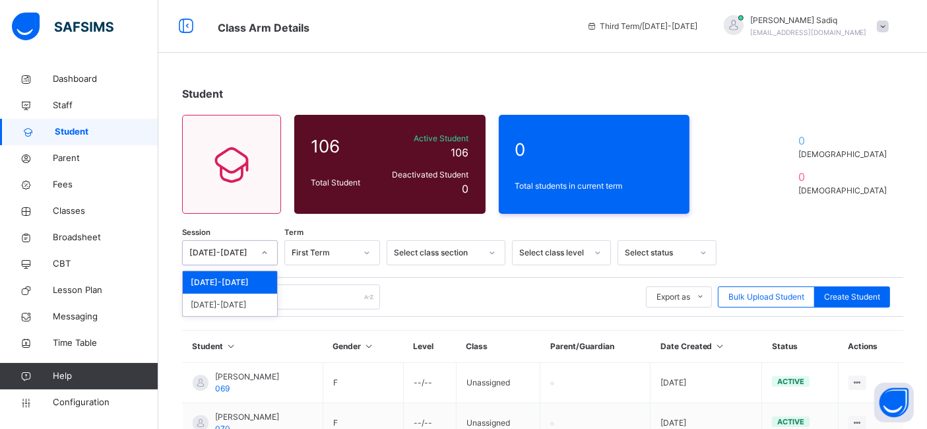
click at [207, 253] on div "[DATE]-[DATE]" at bounding box center [221, 253] width 64 height 12
click at [224, 304] on div "[DATE]-[DATE]" at bounding box center [230, 304] width 94 height 22
click at [329, 249] on div "Select..." at bounding box center [319, 253] width 69 height 20
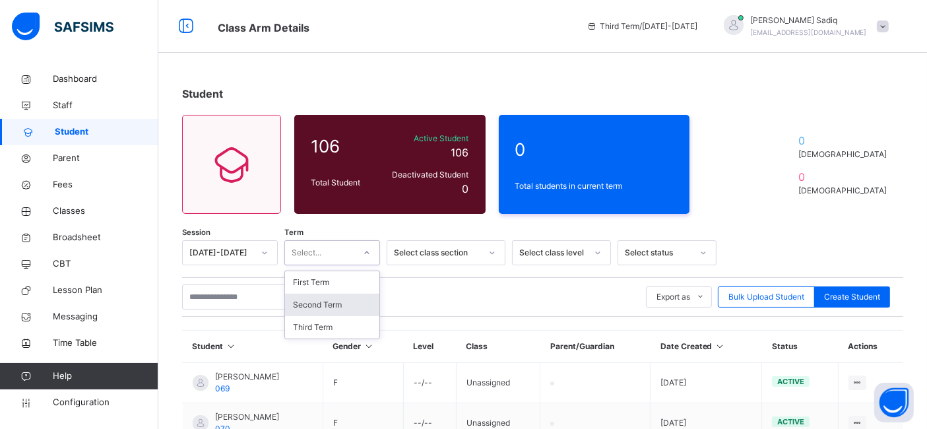
click at [325, 306] on div "Second Term" at bounding box center [332, 304] width 94 height 22
click at [336, 253] on div "Second Term" at bounding box center [323, 253] width 64 height 12
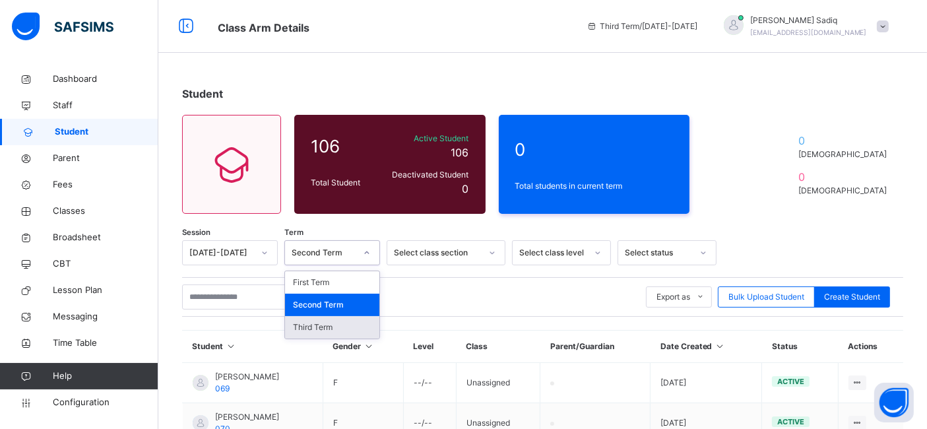
click at [314, 321] on div "Third Term" at bounding box center [332, 327] width 94 height 22
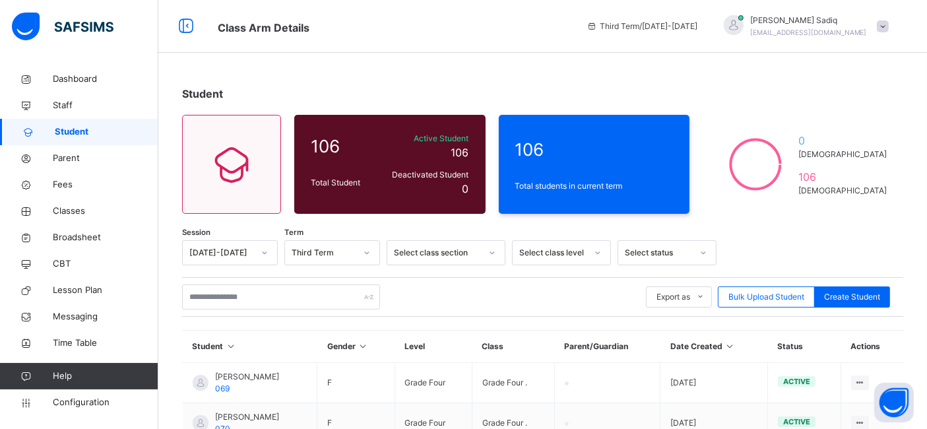
click at [386, 301] on div "Export as Pdf Report Excel Report Excel Report (LMS) Bulk Upload Student Create…" at bounding box center [542, 296] width 721 height 25
click at [66, 208] on span "Classes" at bounding box center [106, 210] width 106 height 13
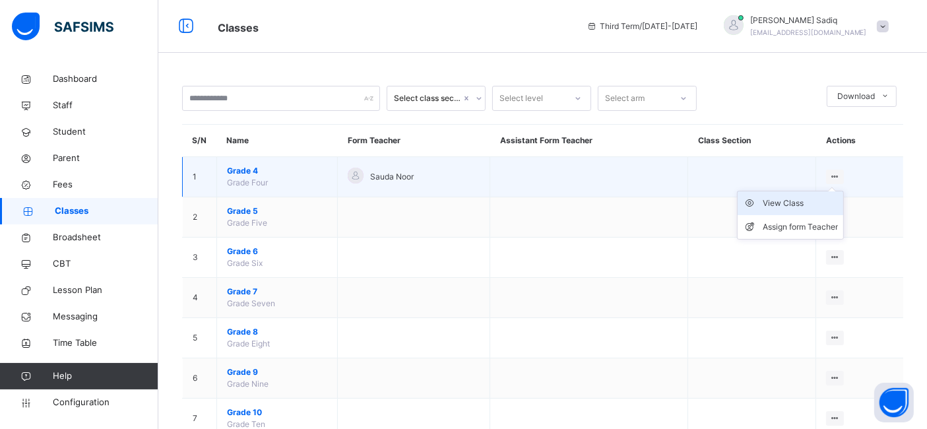
click at [803, 206] on div "View Class" at bounding box center [799, 203] width 75 height 13
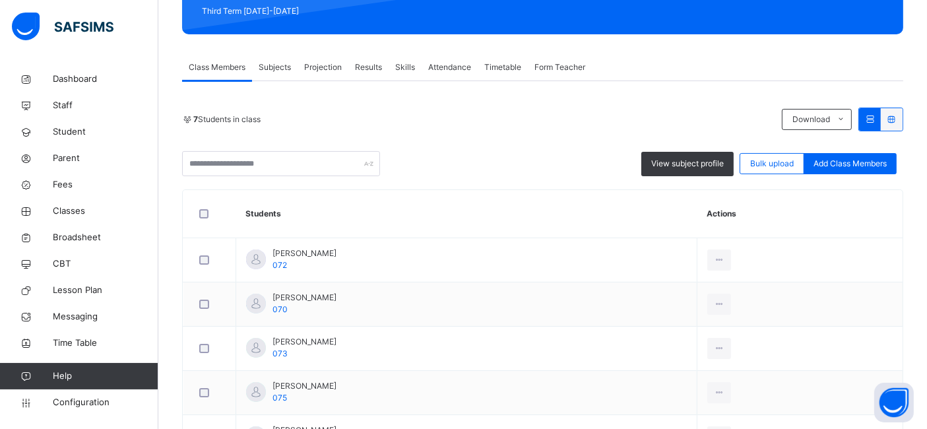
scroll to position [211, 0]
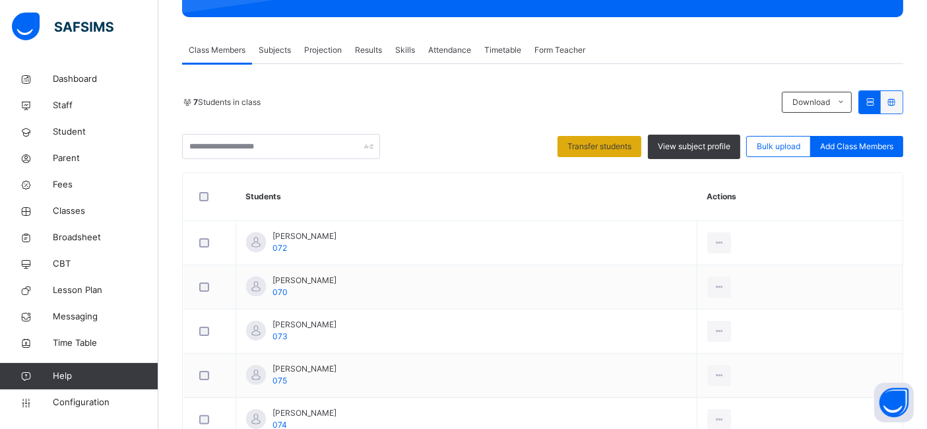
click at [598, 153] on div "Transfer students" at bounding box center [599, 146] width 84 height 21
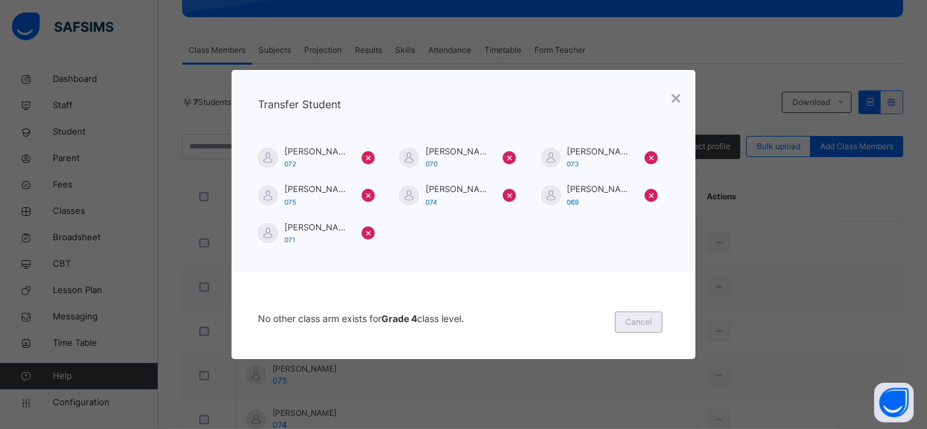
click at [636, 319] on span "Cancel" at bounding box center [638, 322] width 26 height 12
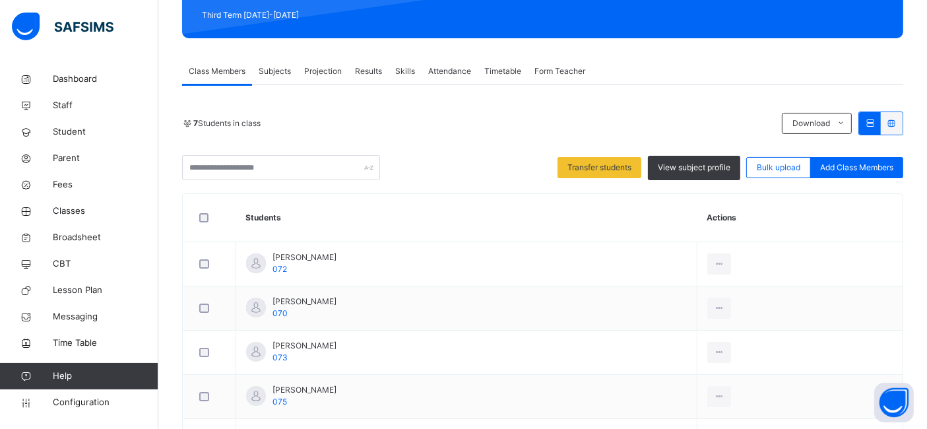
scroll to position [226, 0]
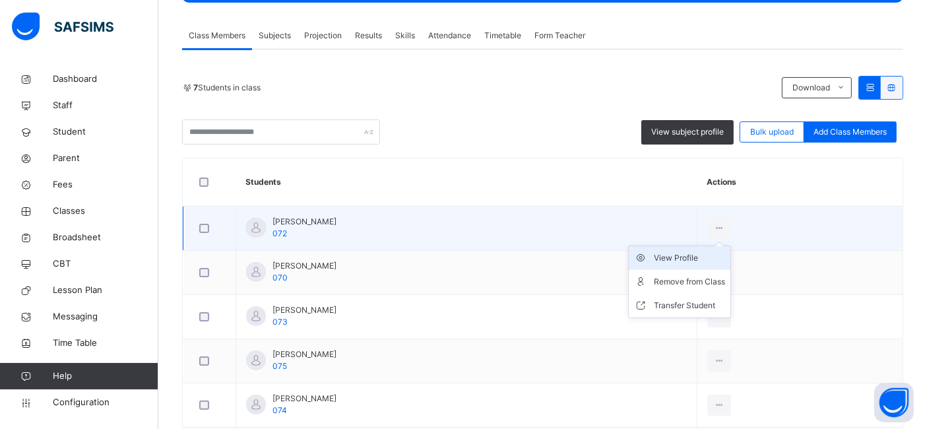
click at [695, 255] on div "View Profile" at bounding box center [689, 257] width 71 height 13
select select "****"
select select "*"
